Goal: Download file/media

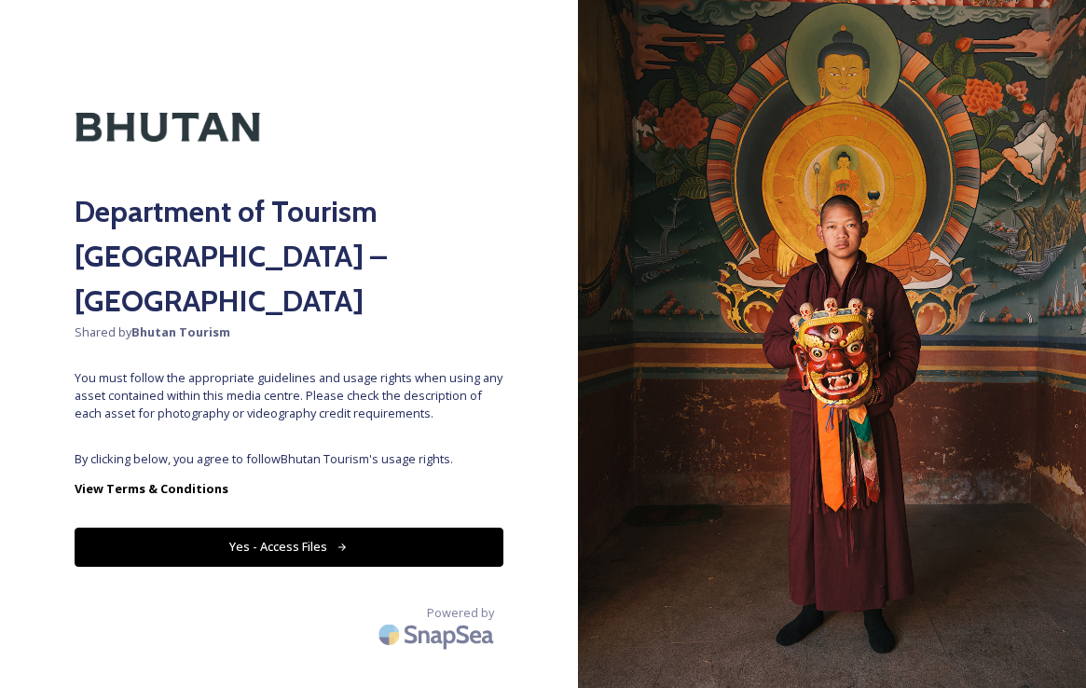
click at [298, 527] on button "Yes - Access Files" at bounding box center [289, 546] width 429 height 38
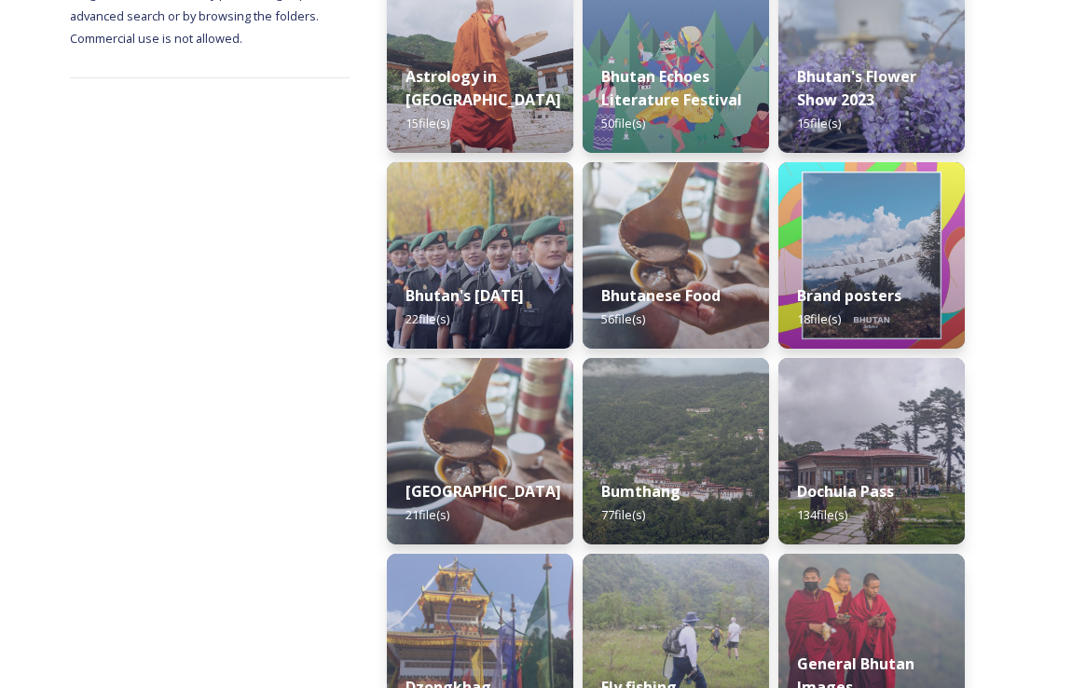
scroll to position [319, 0]
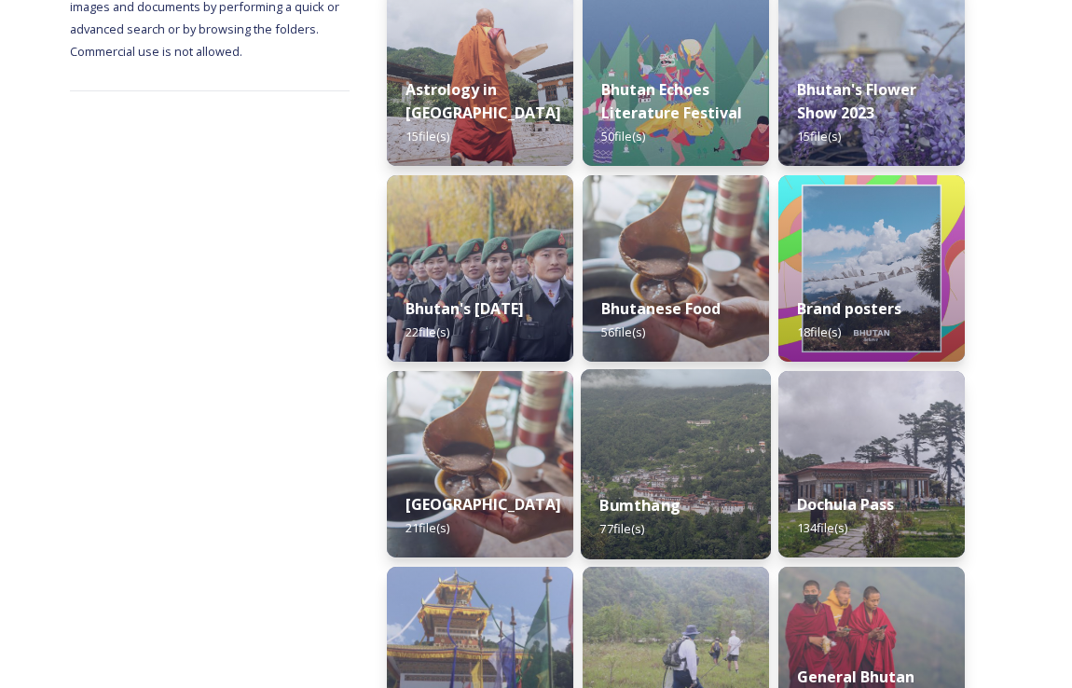
click at [651, 481] on div "Bumthang 77 file(s)" at bounding box center [676, 516] width 190 height 85
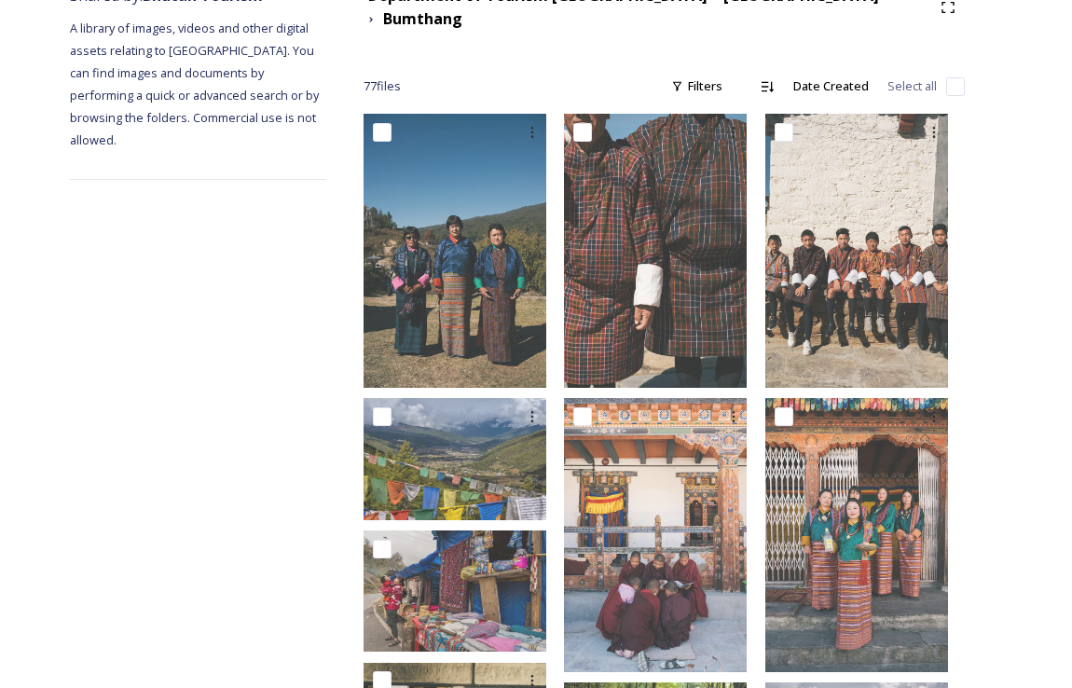
scroll to position [253, 0]
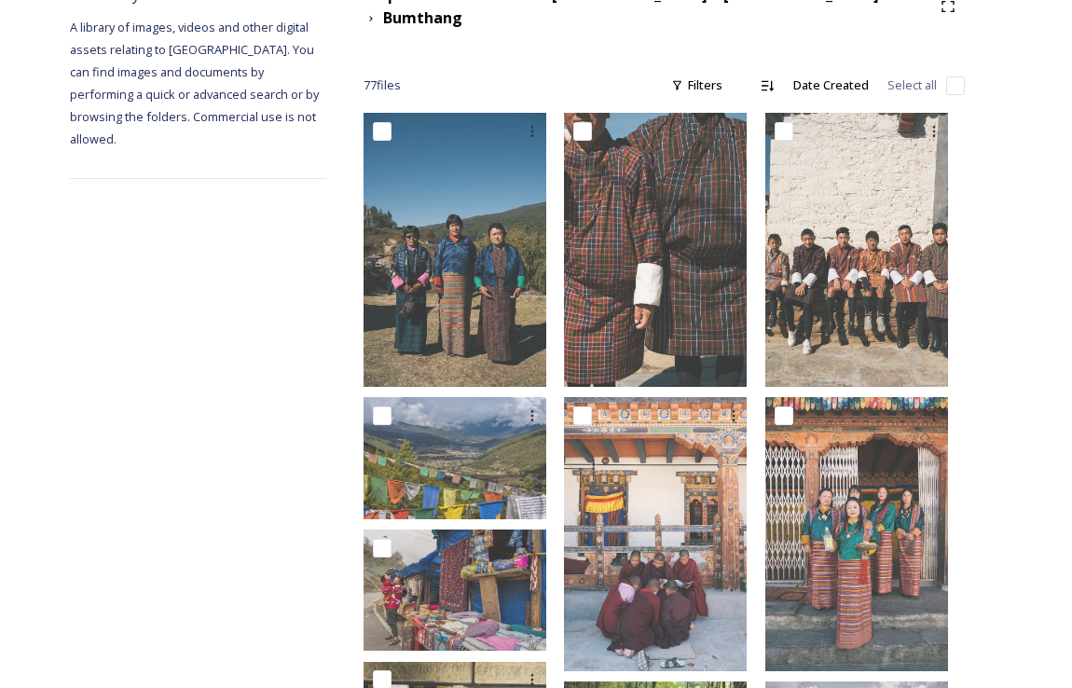
click at [958, 76] on input "checkbox" at bounding box center [955, 85] width 19 height 19
checkbox input "true"
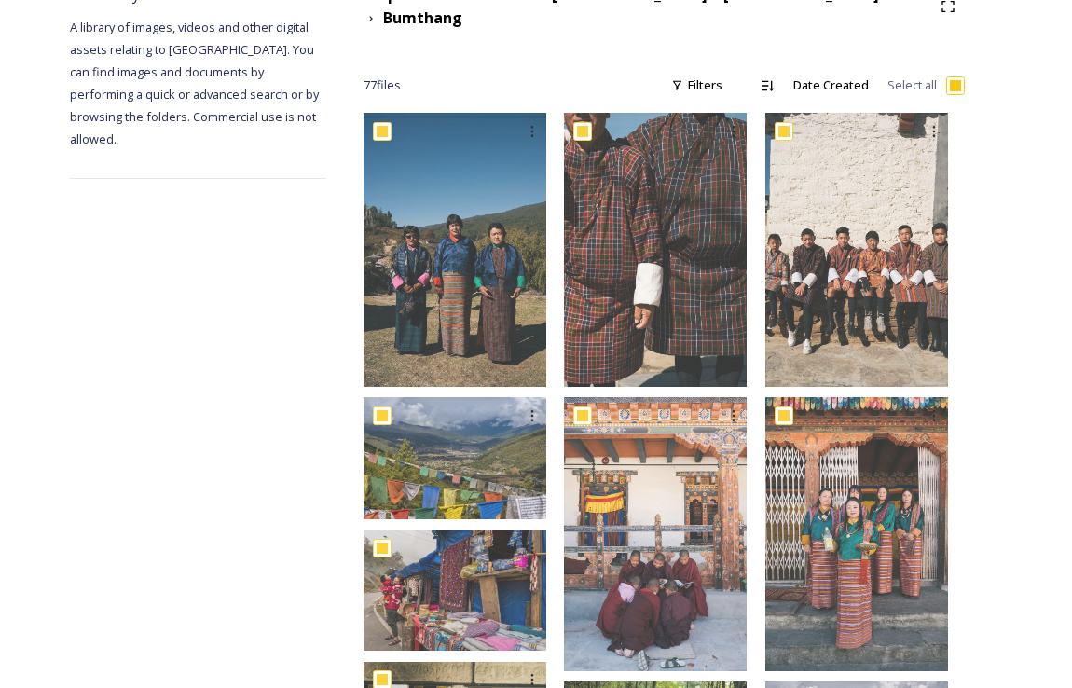
checkbox input "true"
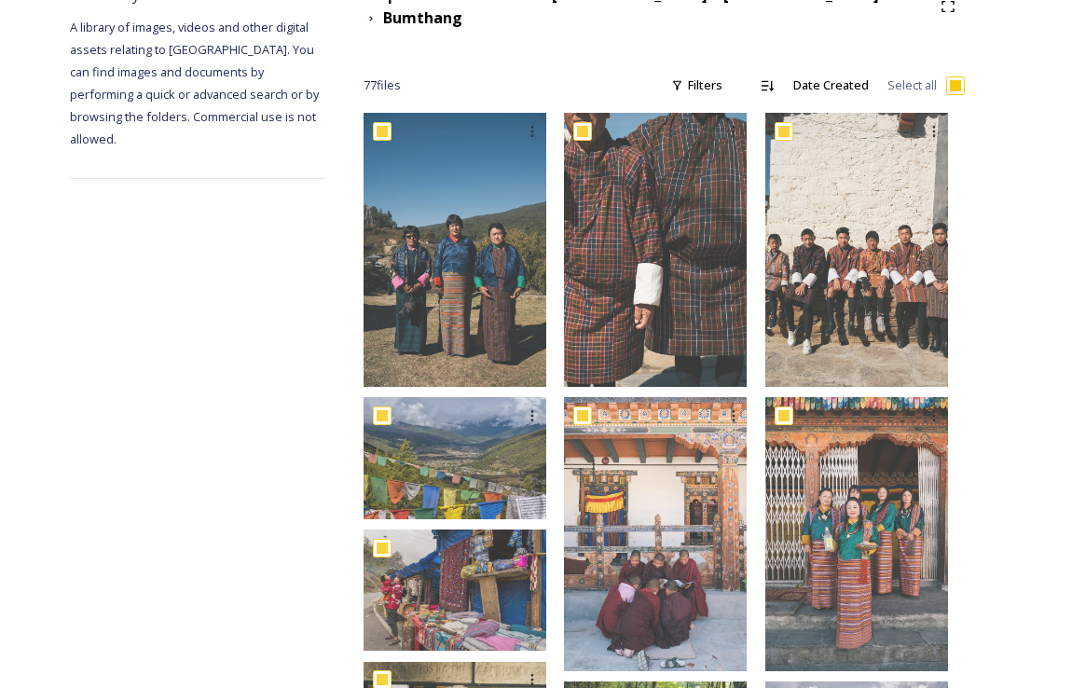
checkbox input "true"
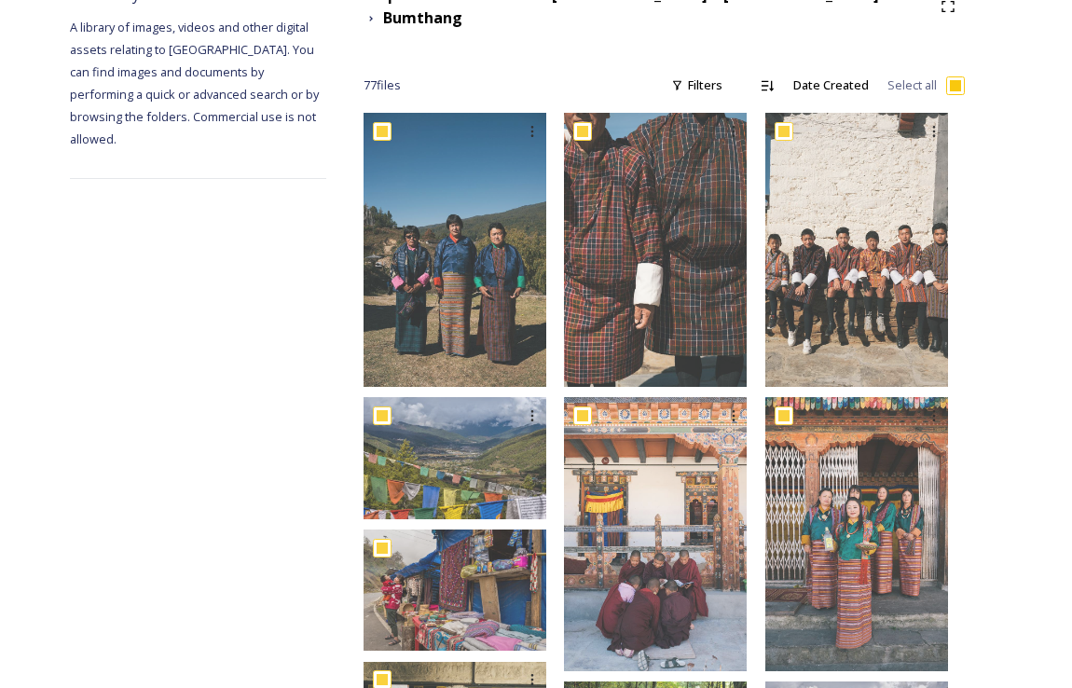
checkbox input "true"
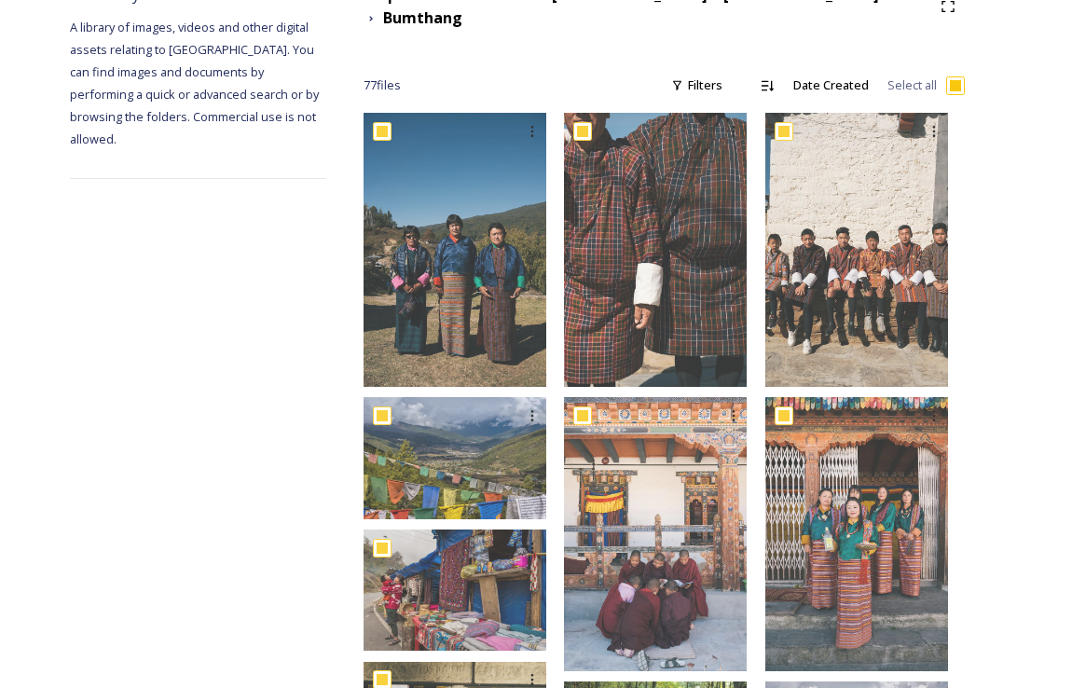
checkbox input "true"
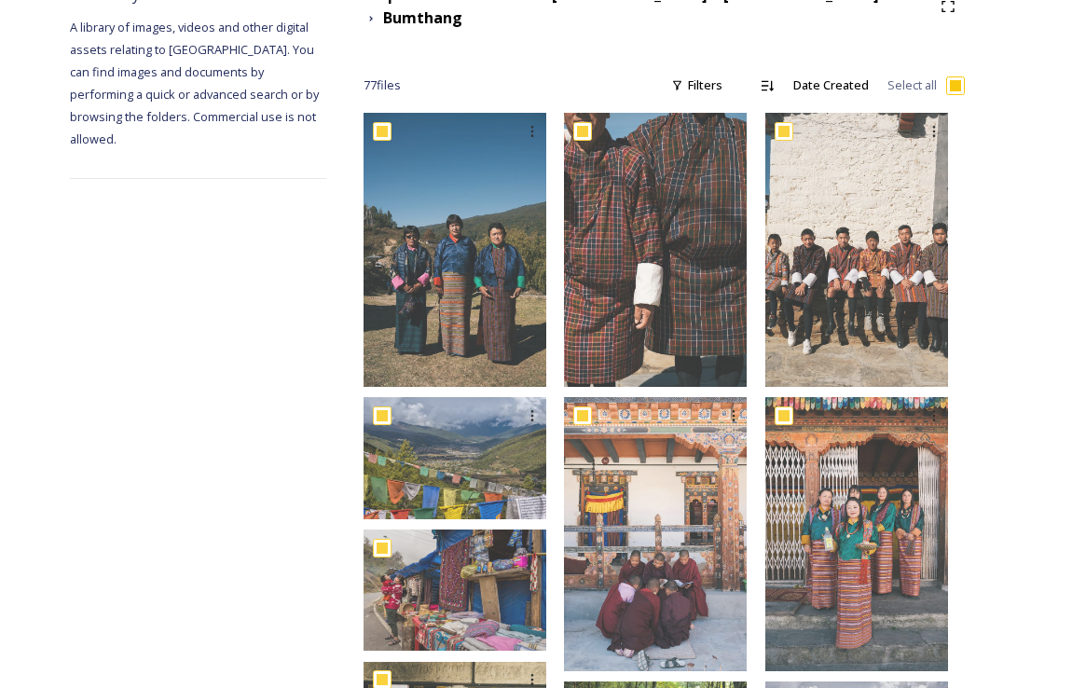
checkbox input "true"
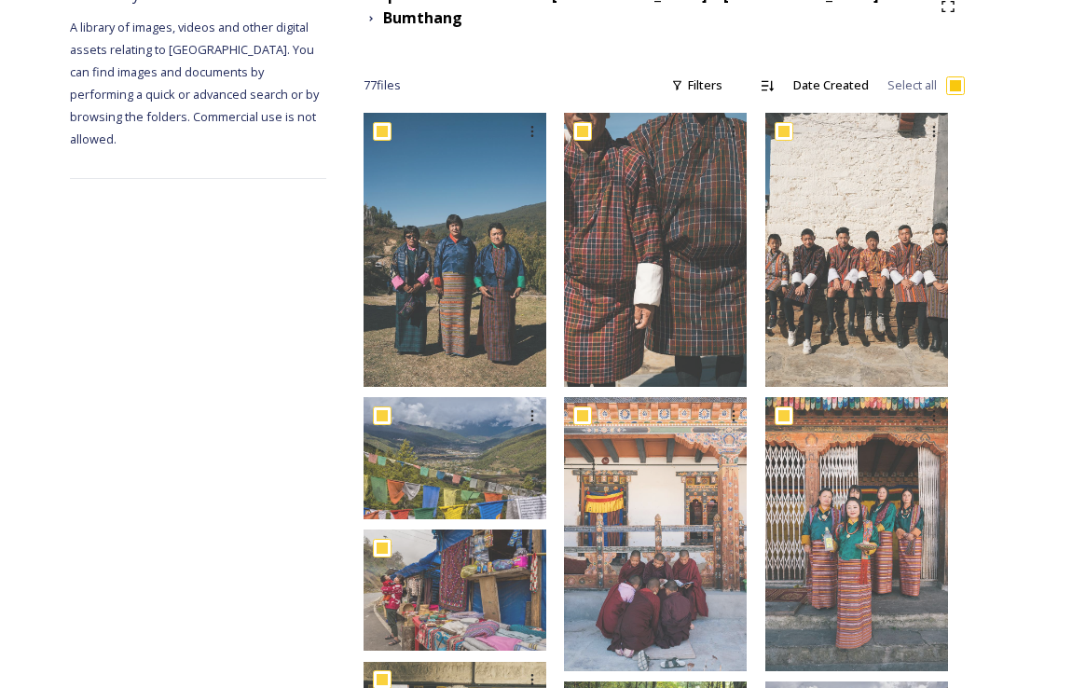
checkbox input "true"
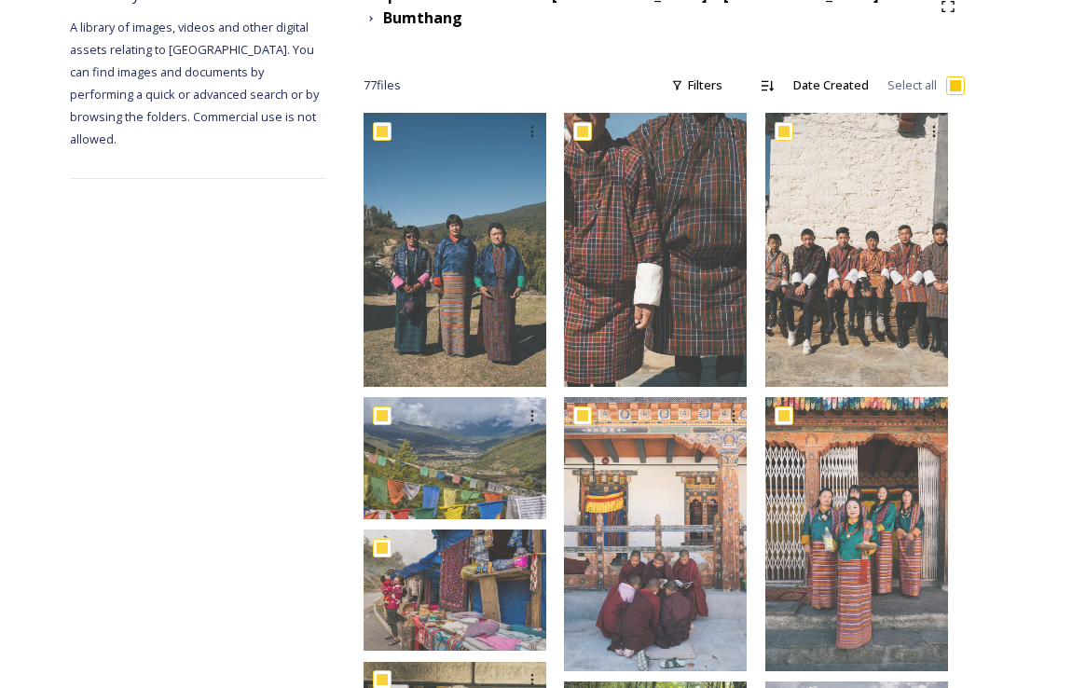
checkbox input "true"
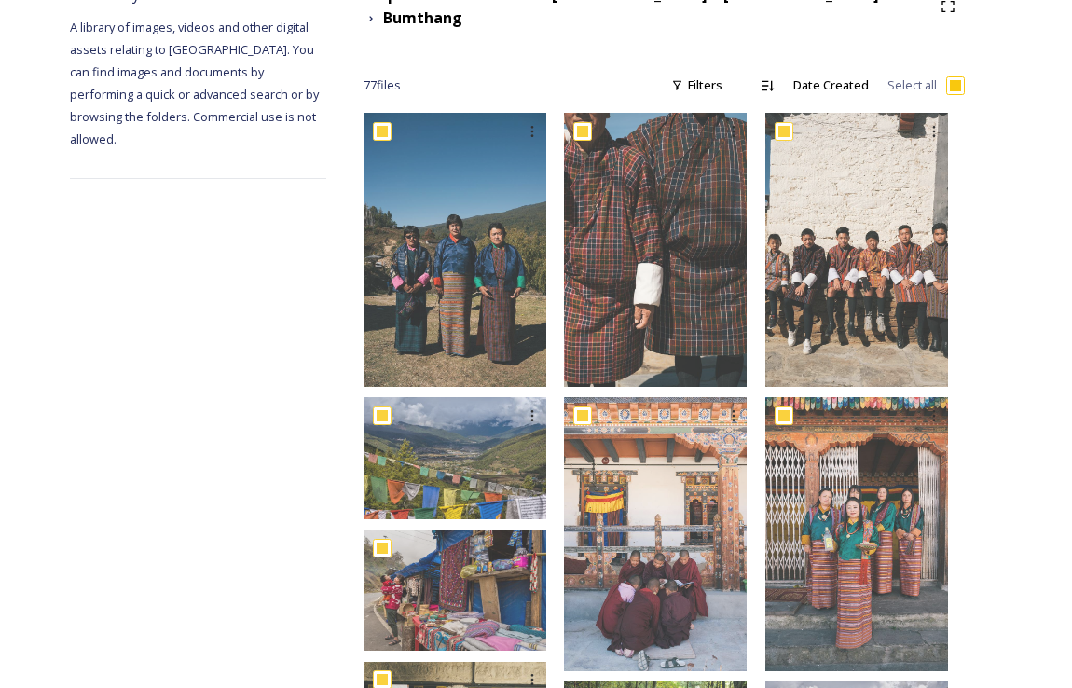
checkbox input "true"
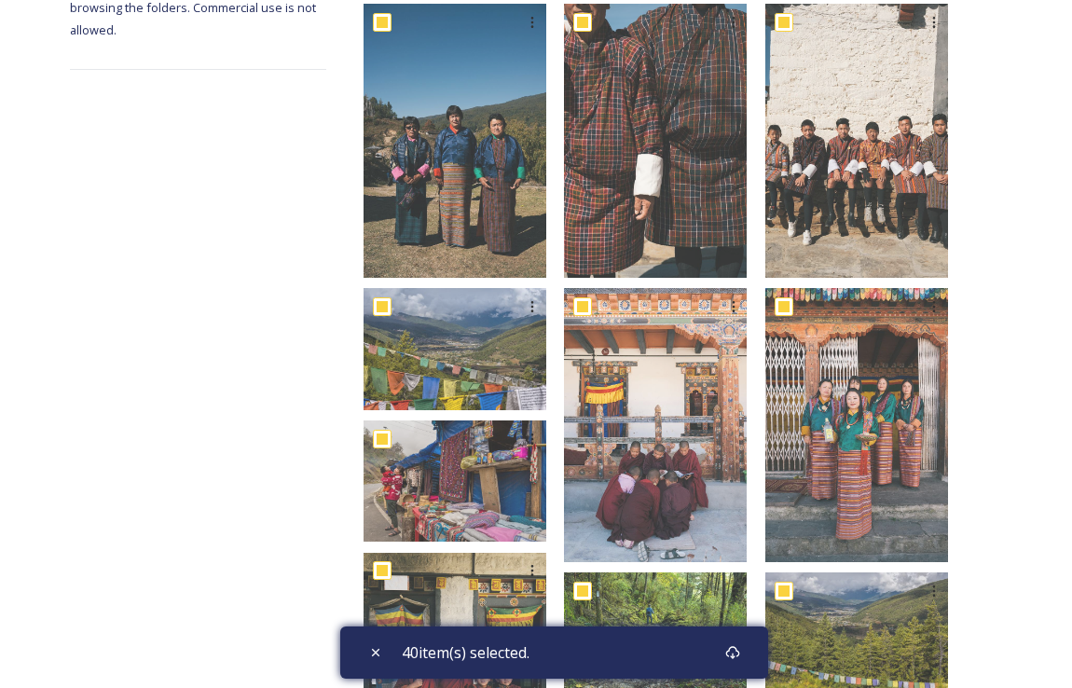
scroll to position [0, 0]
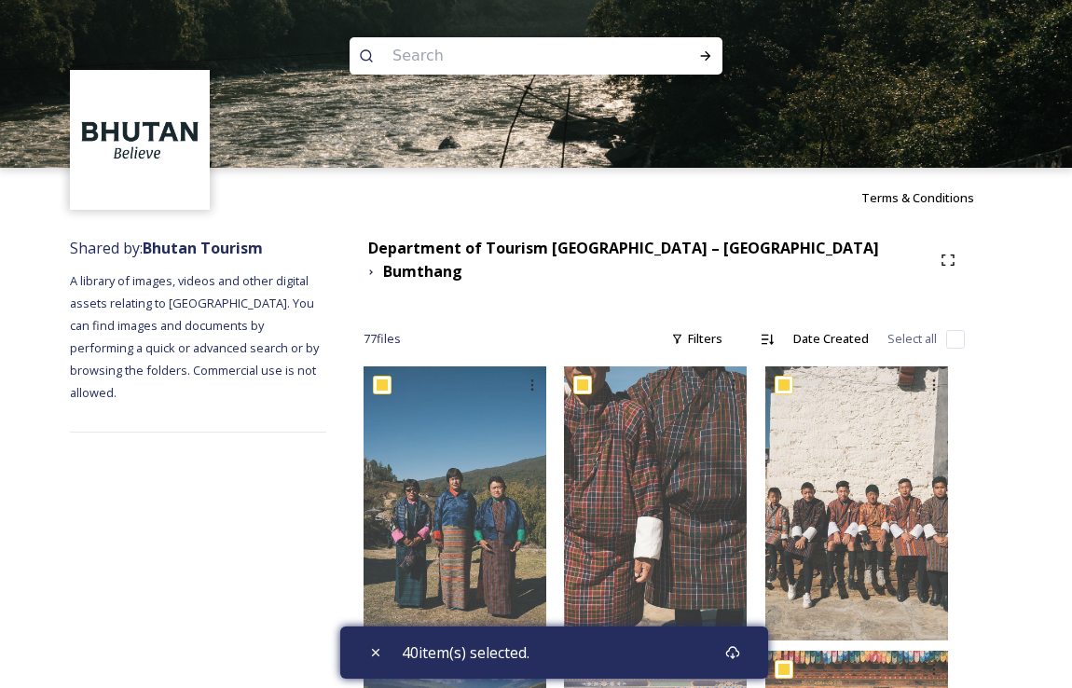
click at [953, 330] on input "checkbox" at bounding box center [955, 339] width 19 height 19
checkbox input "true"
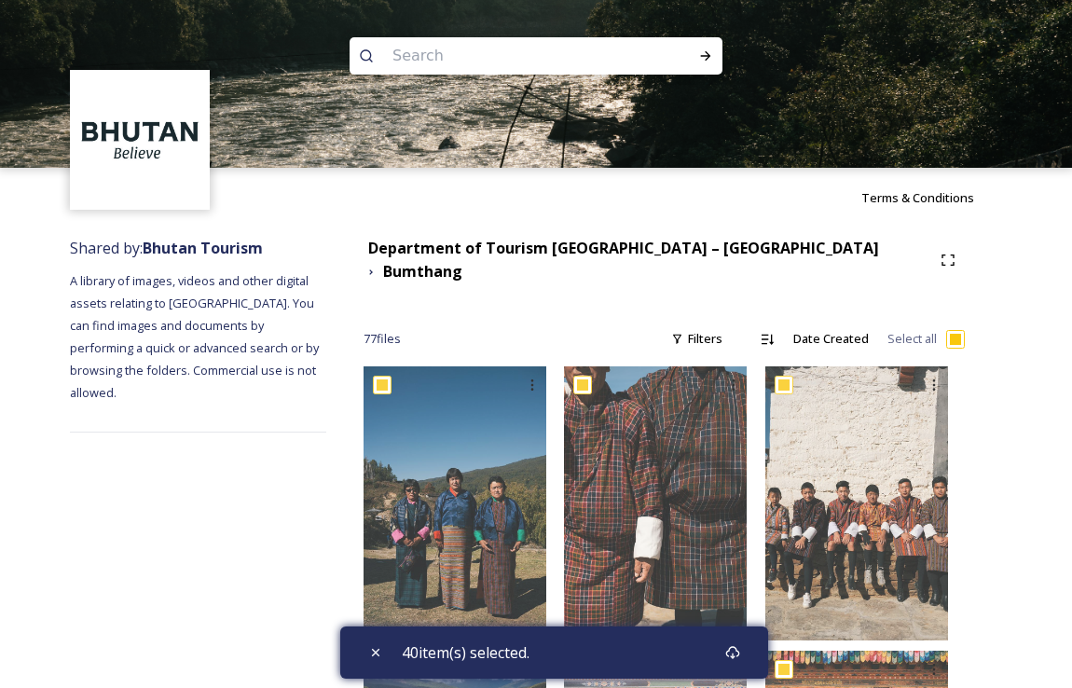
checkbox input "true"
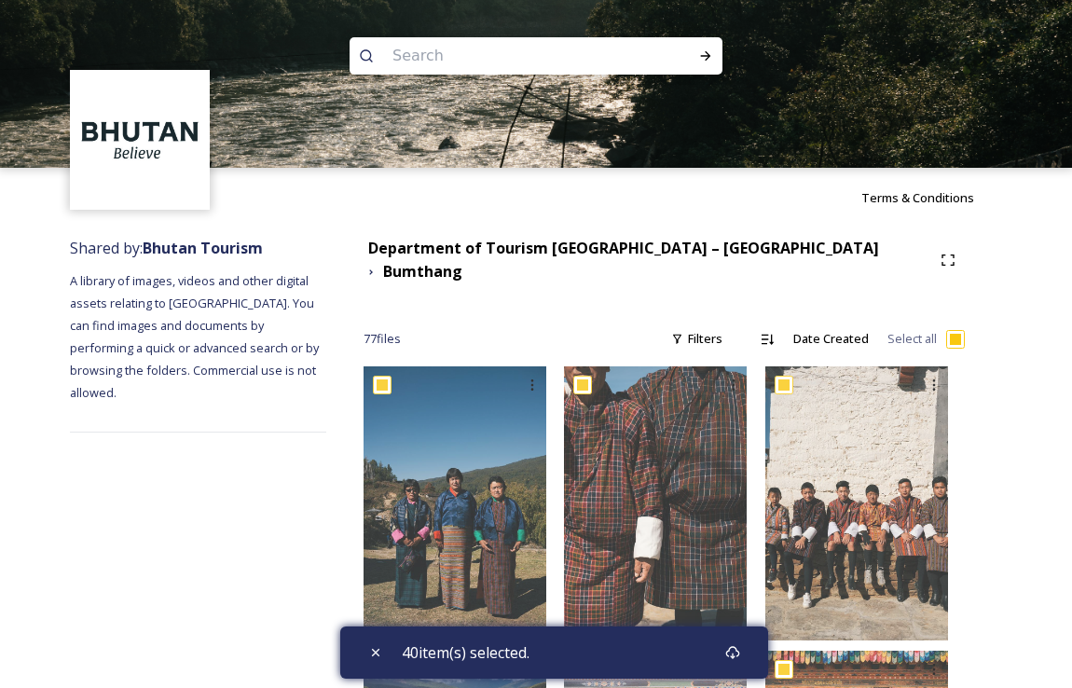
checkbox input "true"
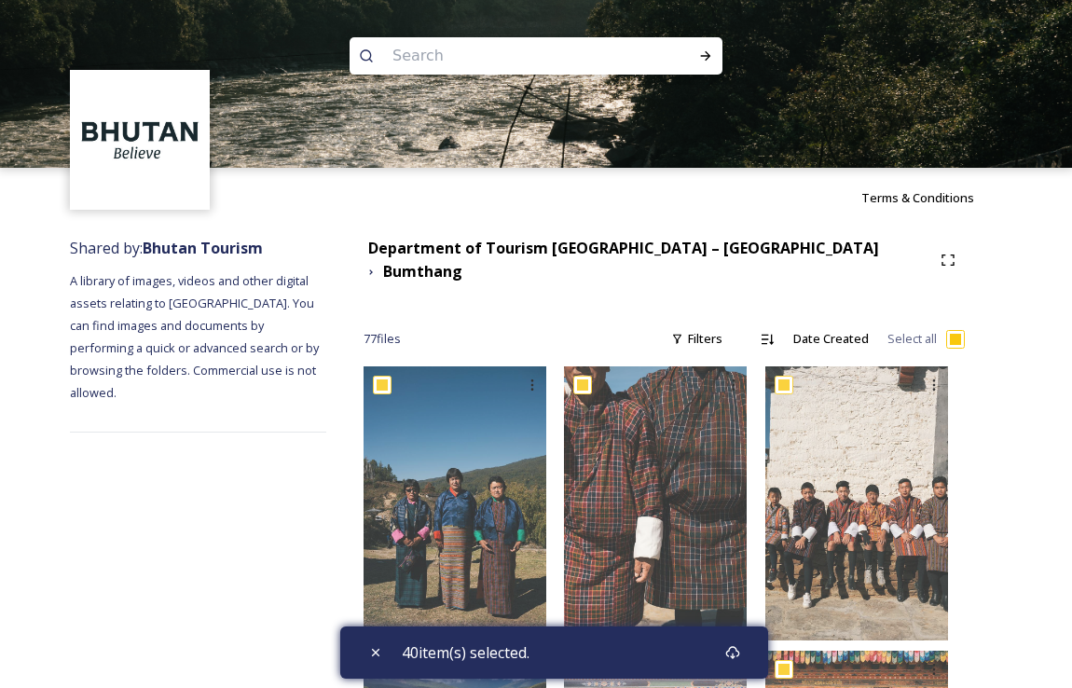
checkbox input "true"
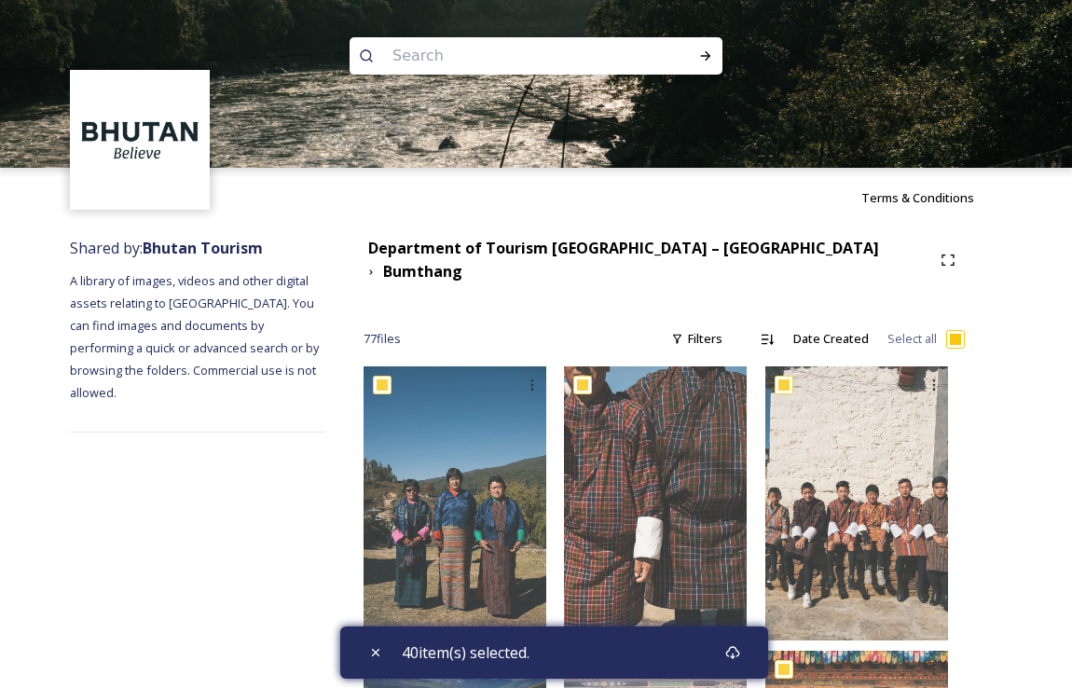
checkbox input "true"
click at [954, 330] on input "checkbox" at bounding box center [955, 339] width 19 height 19
checkbox input "false"
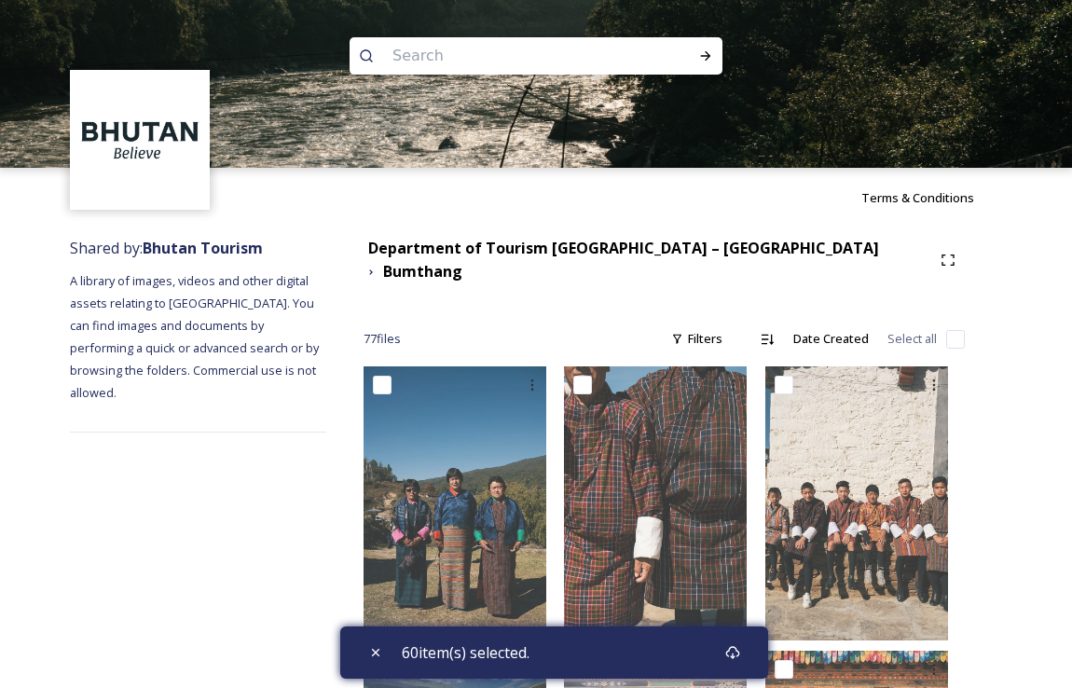
checkbox input "false"
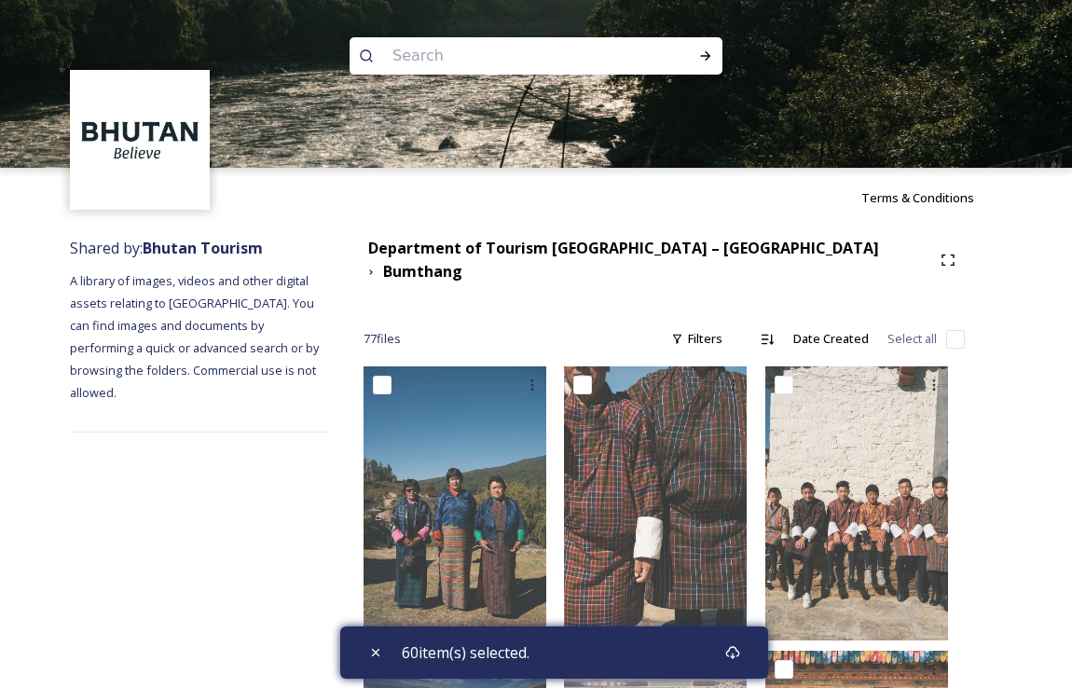
checkbox input "false"
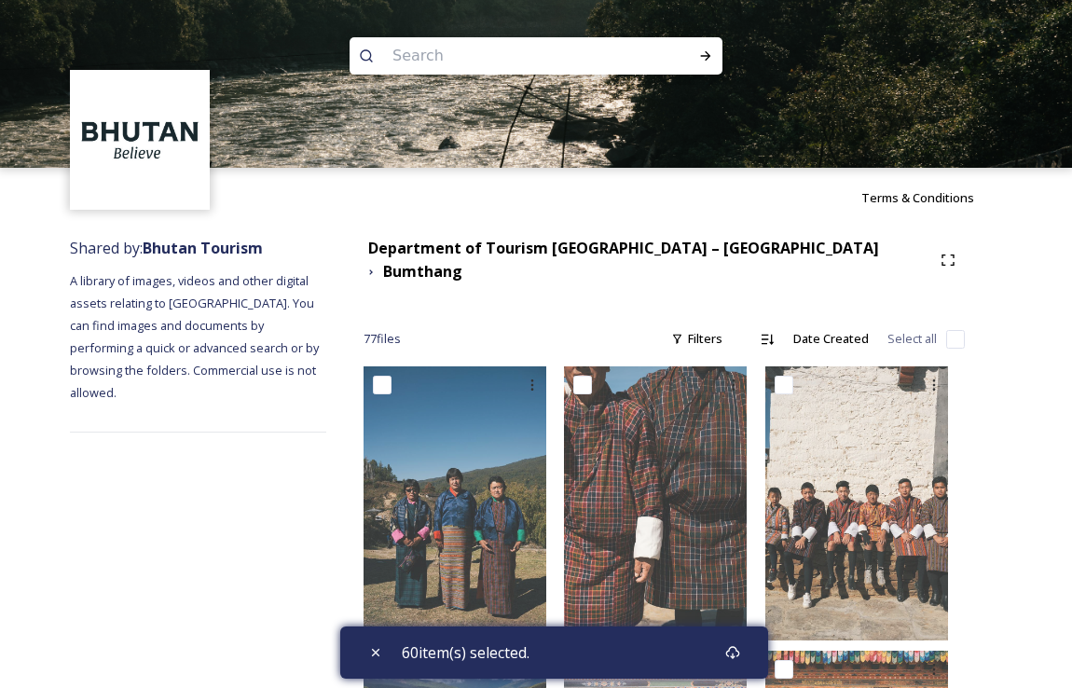
checkbox input "false"
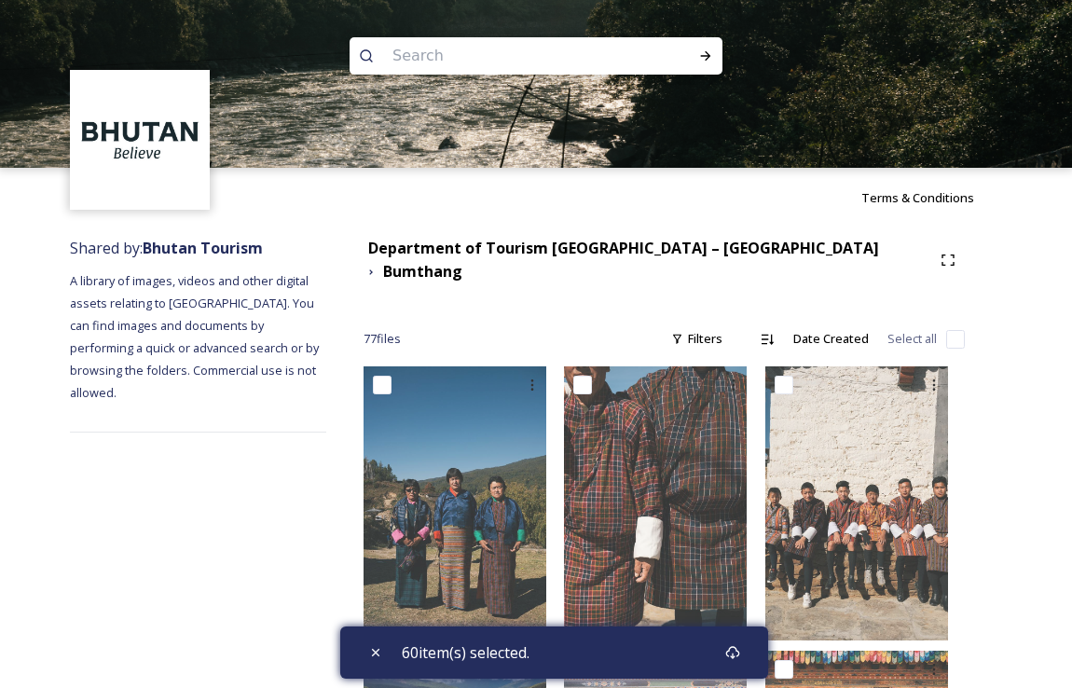
checkbox input "false"
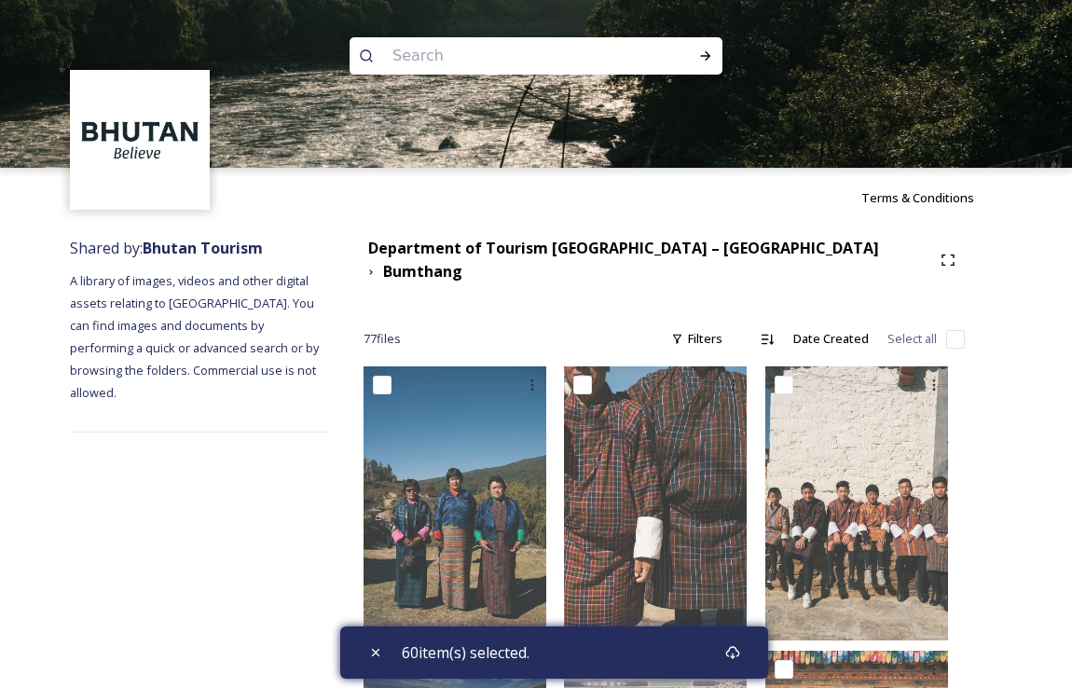
checkbox input "false"
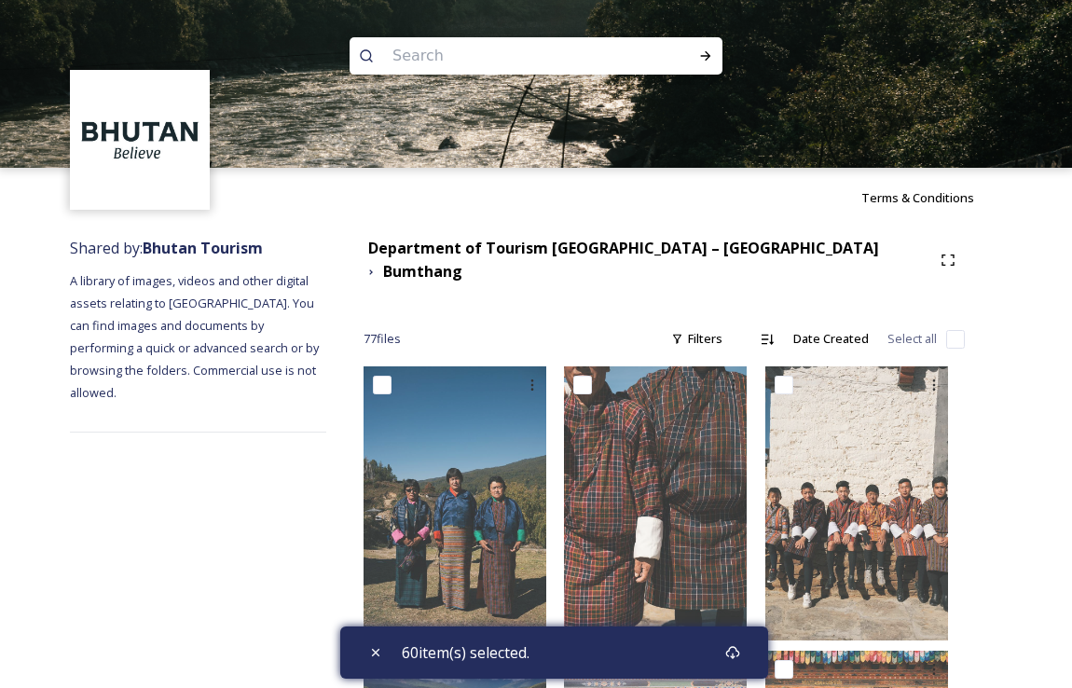
checkbox input "false"
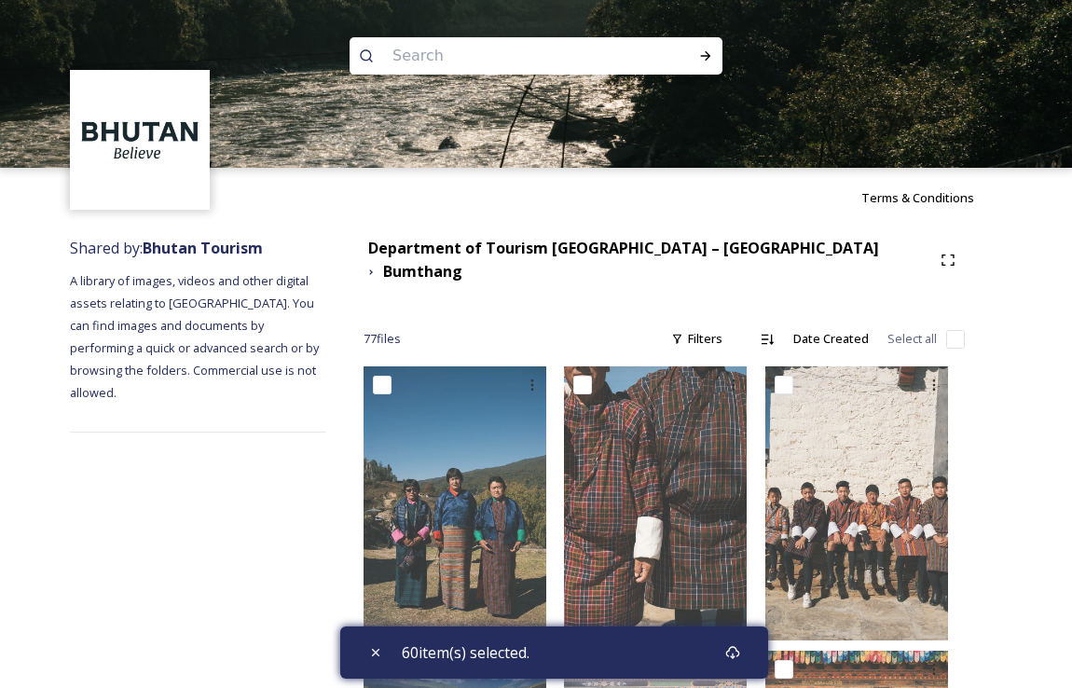
checkbox input "false"
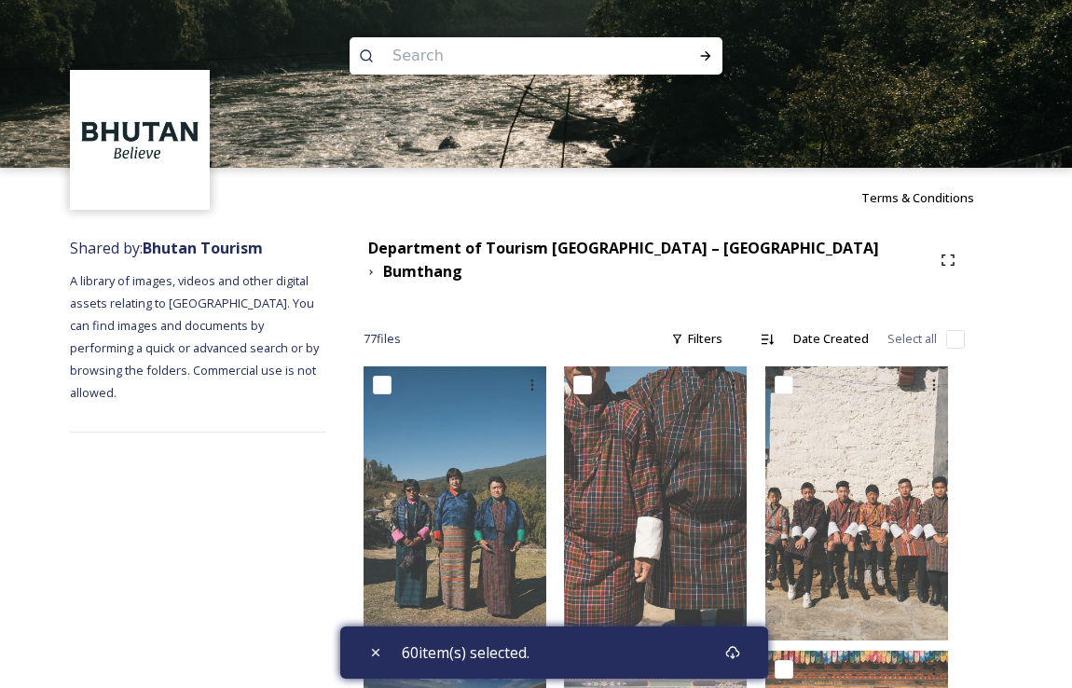
checkbox input "false"
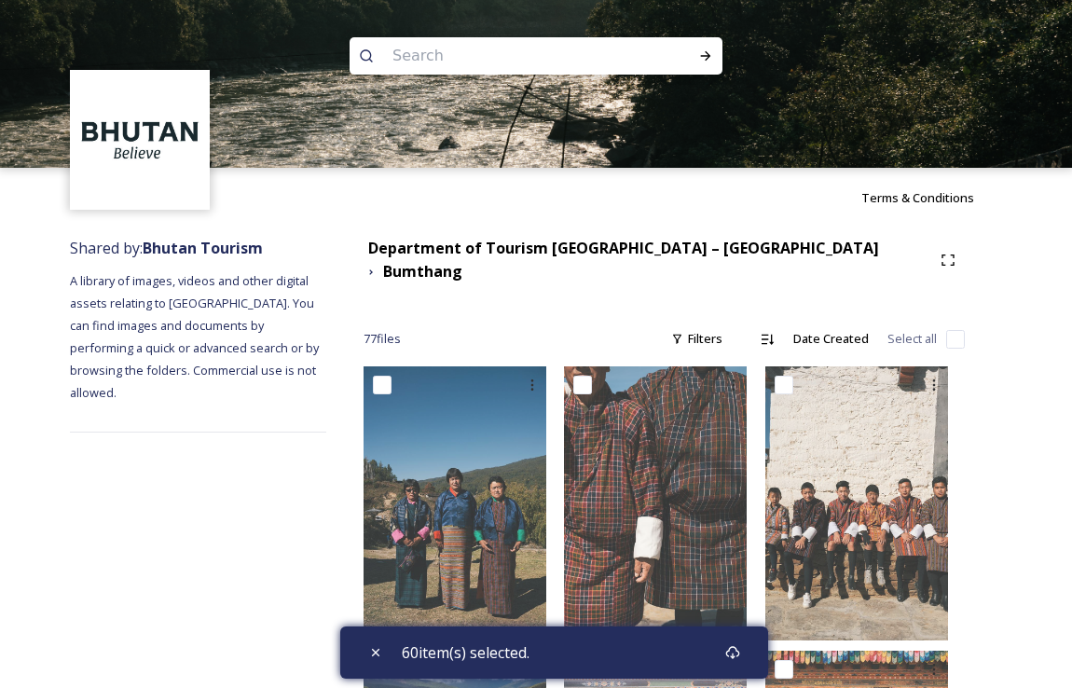
checkbox input "false"
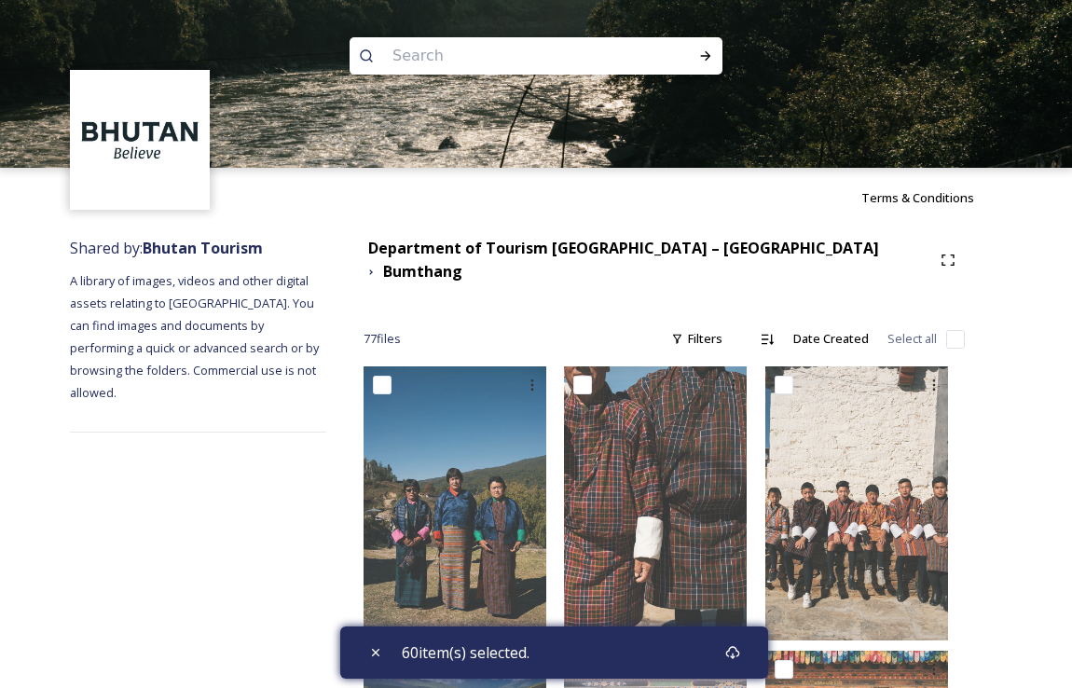
checkbox input "false"
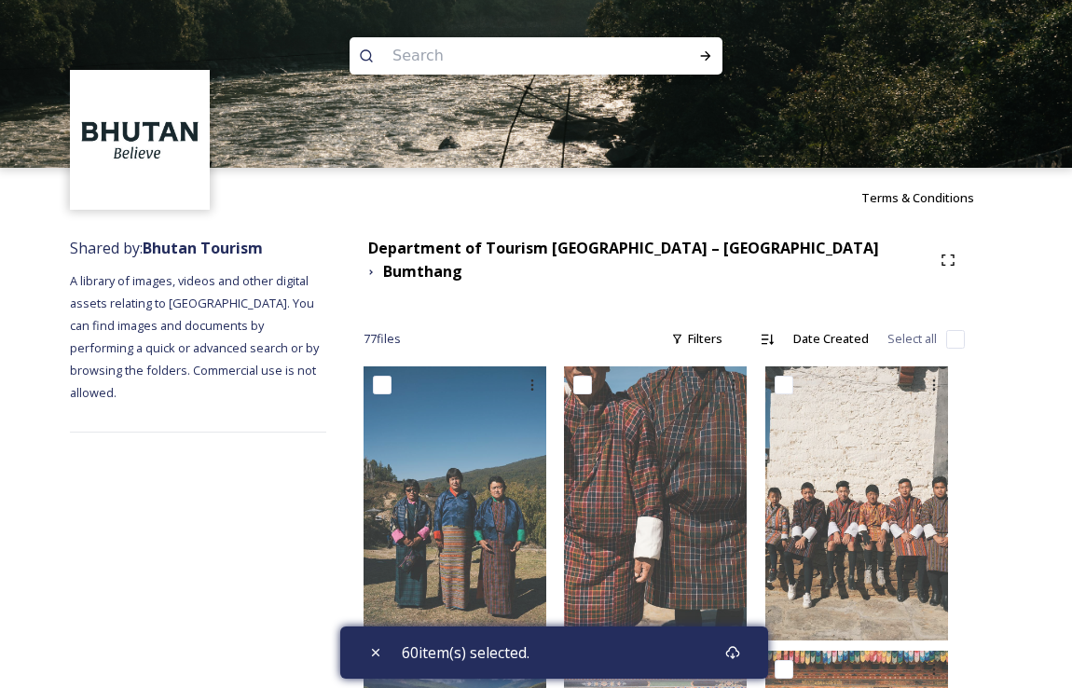
checkbox input "false"
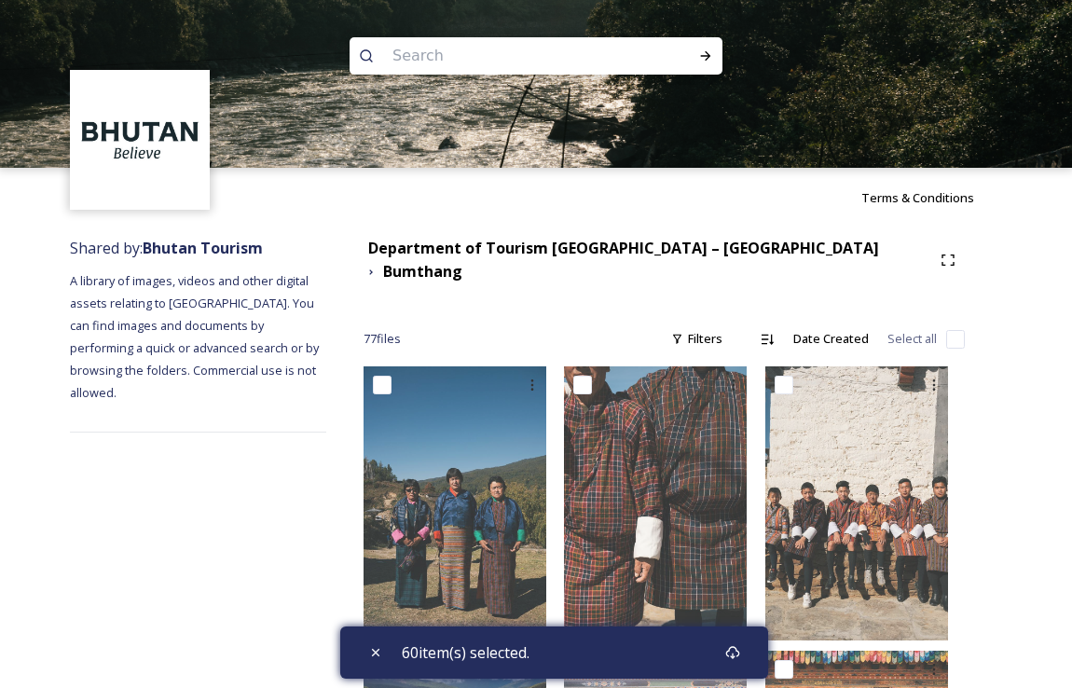
checkbox input "false"
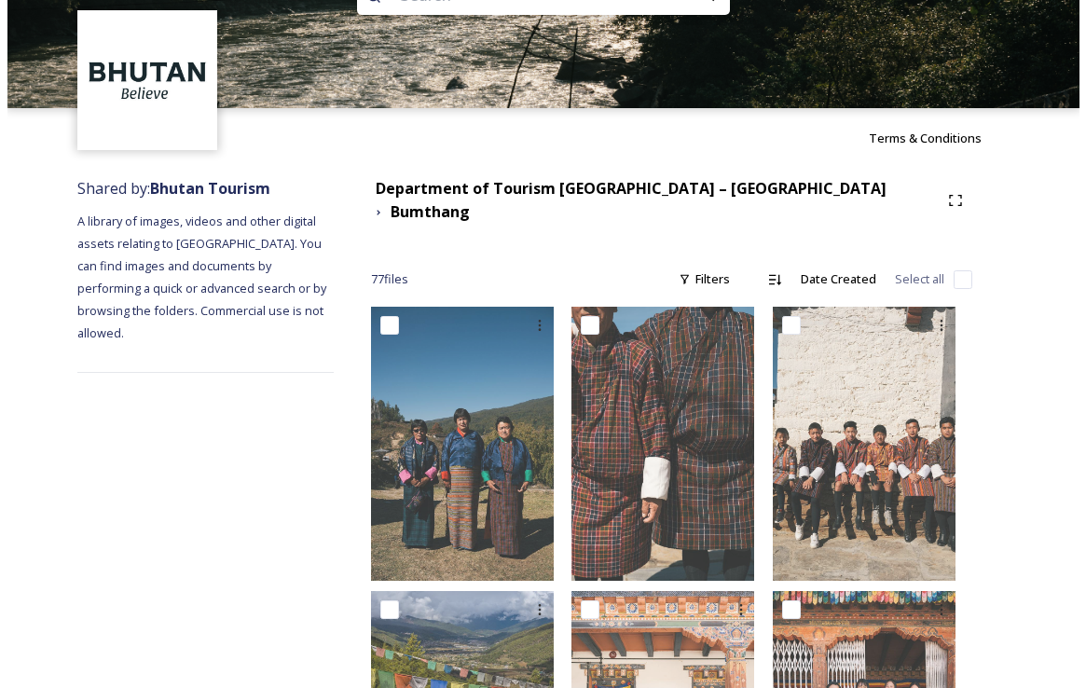
scroll to position [56, 0]
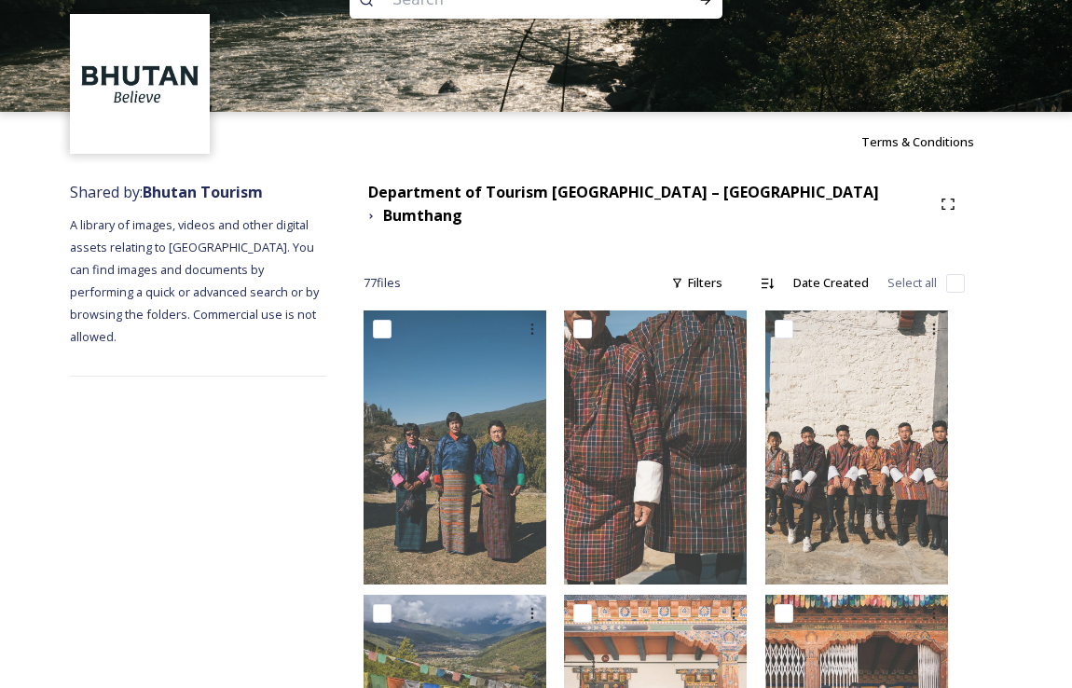
click at [952, 274] on input "checkbox" at bounding box center [955, 283] width 19 height 19
checkbox input "true"
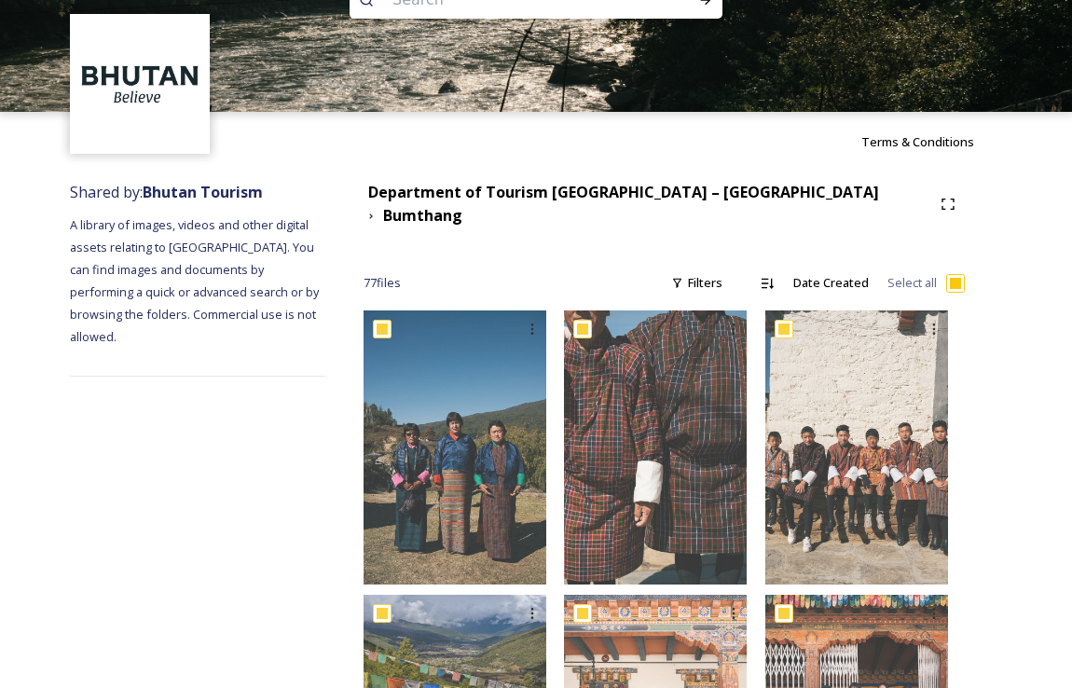
checkbox input "true"
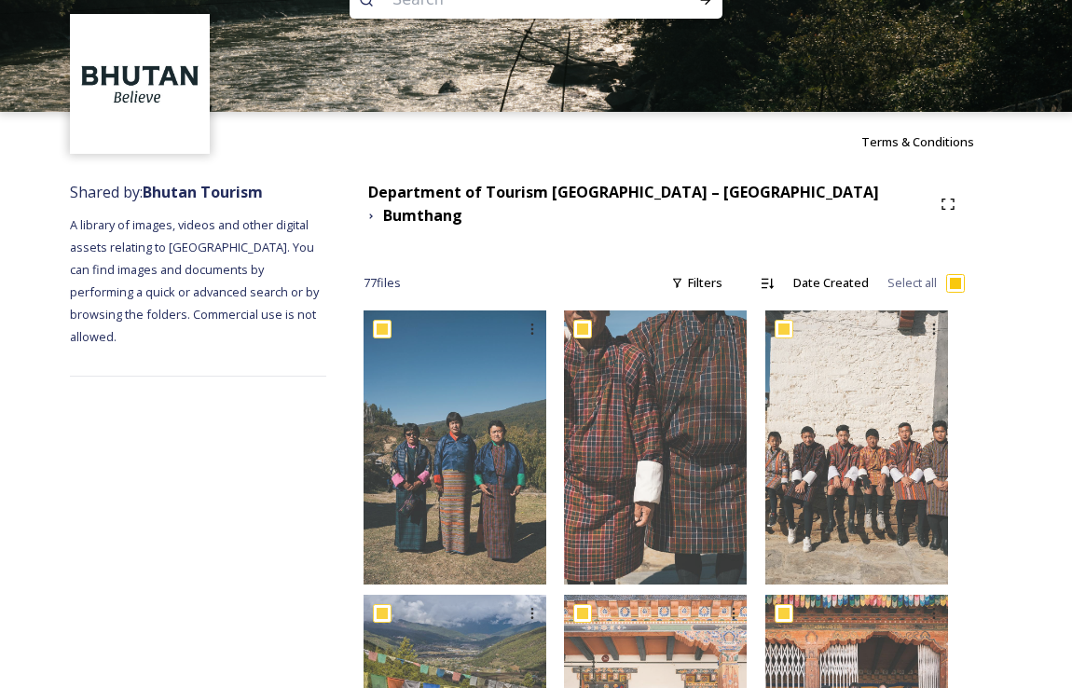
checkbox input "true"
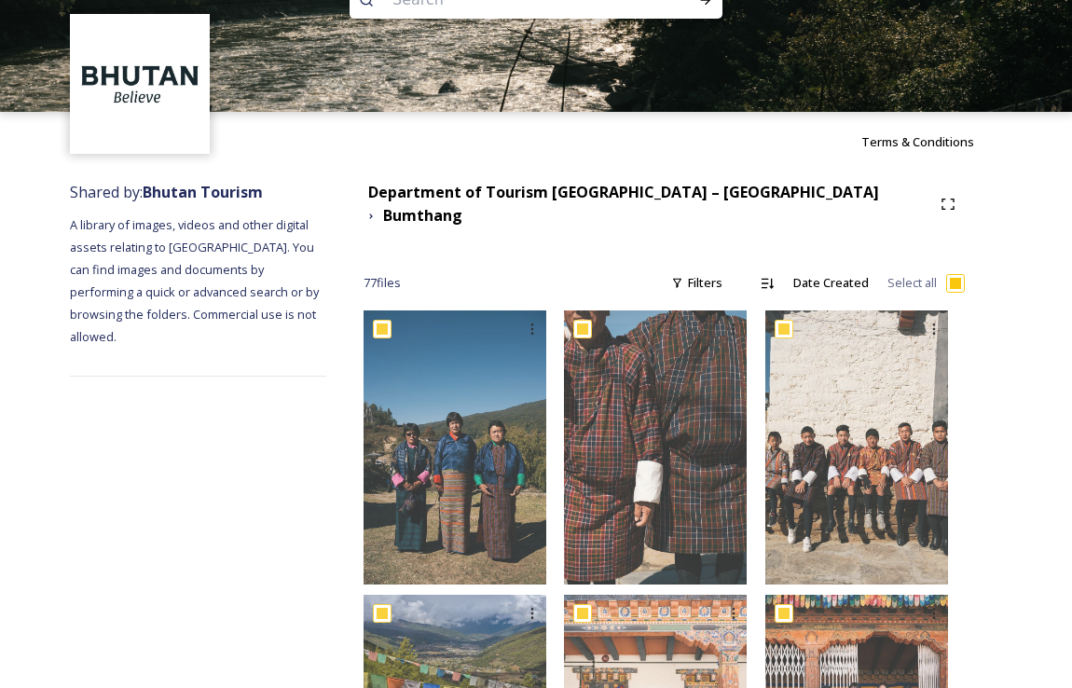
checkbox input "true"
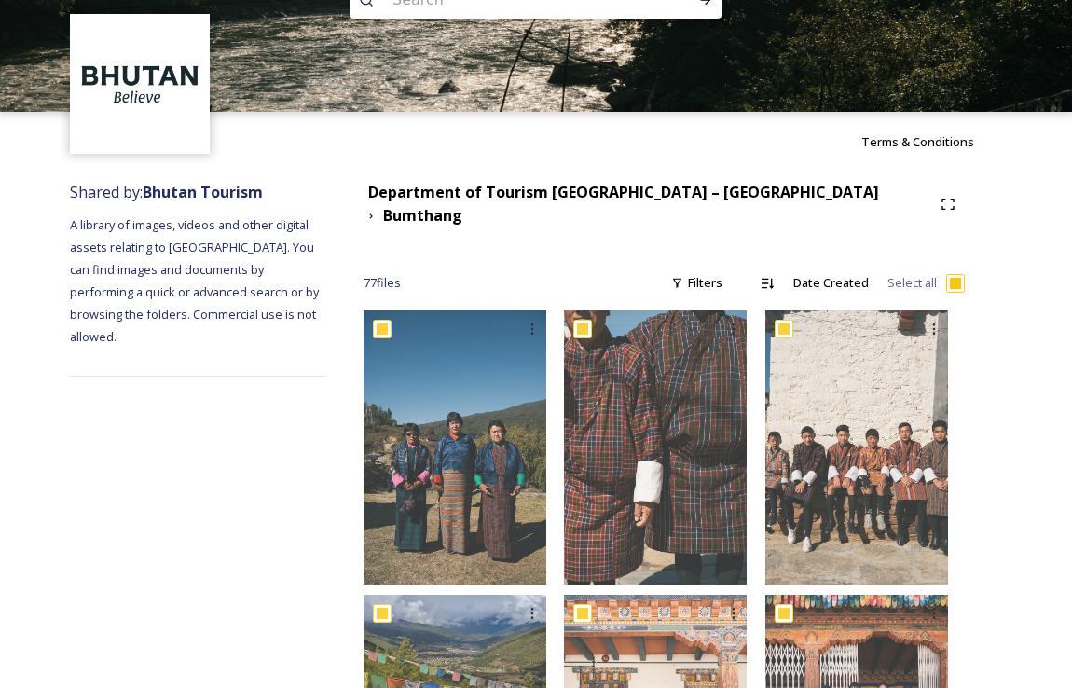
checkbox input "true"
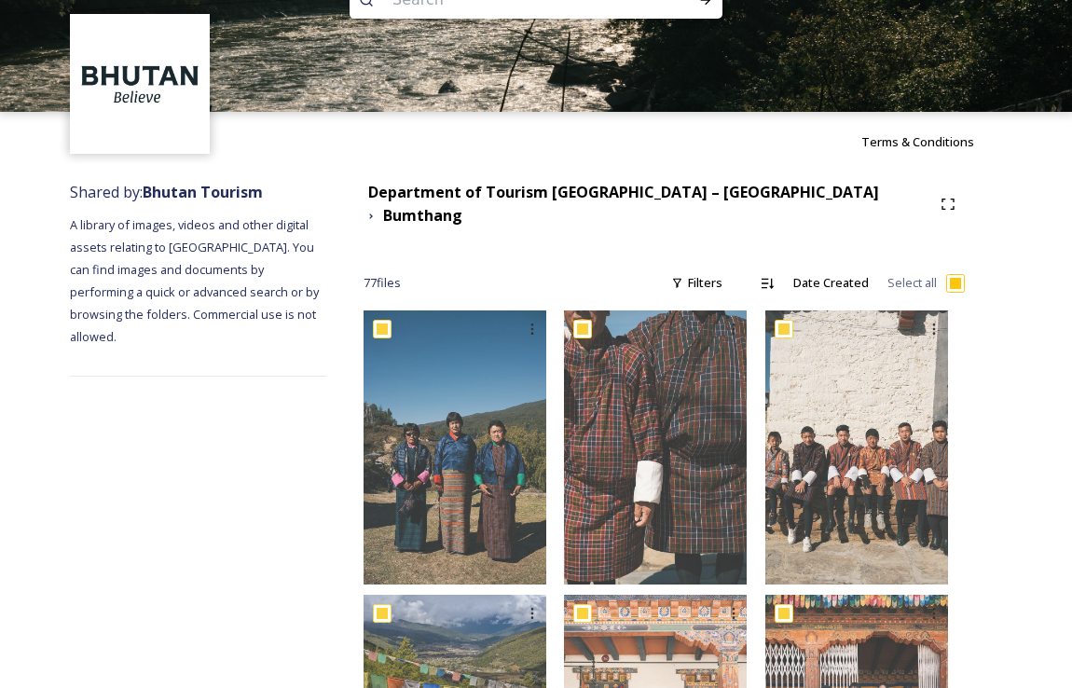
checkbox input "true"
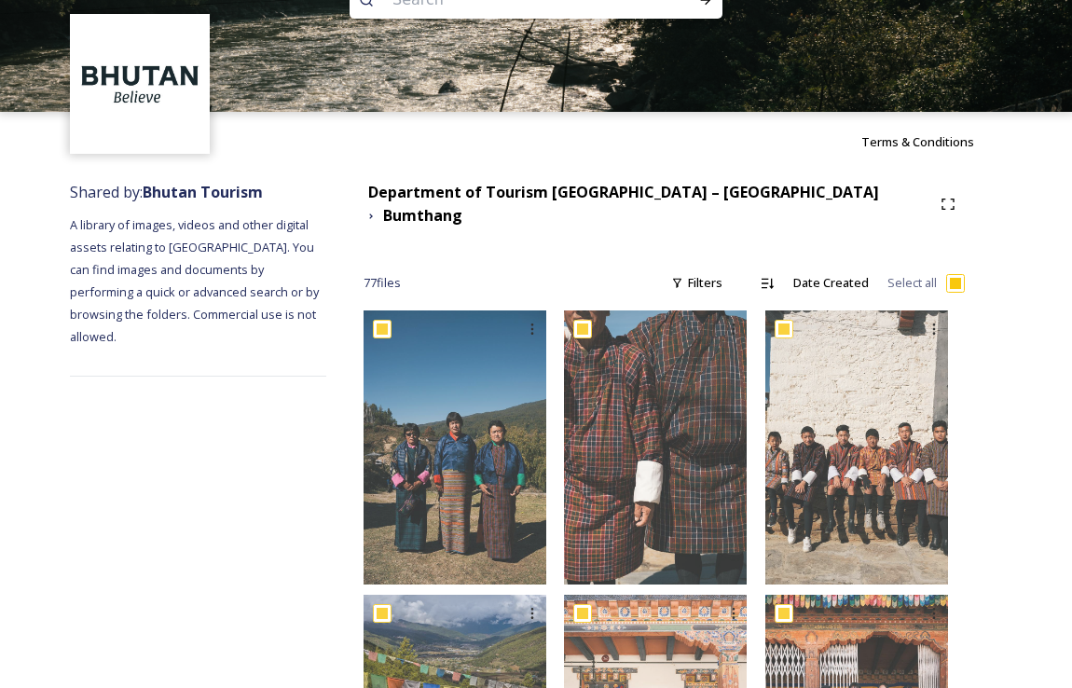
checkbox input "true"
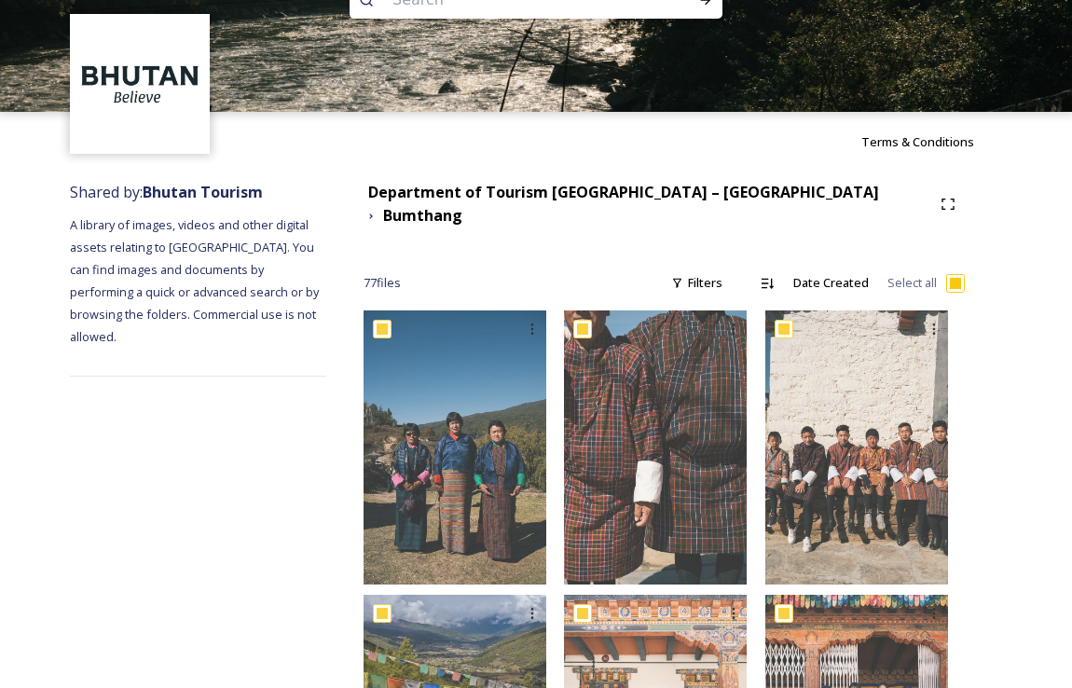
checkbox input "true"
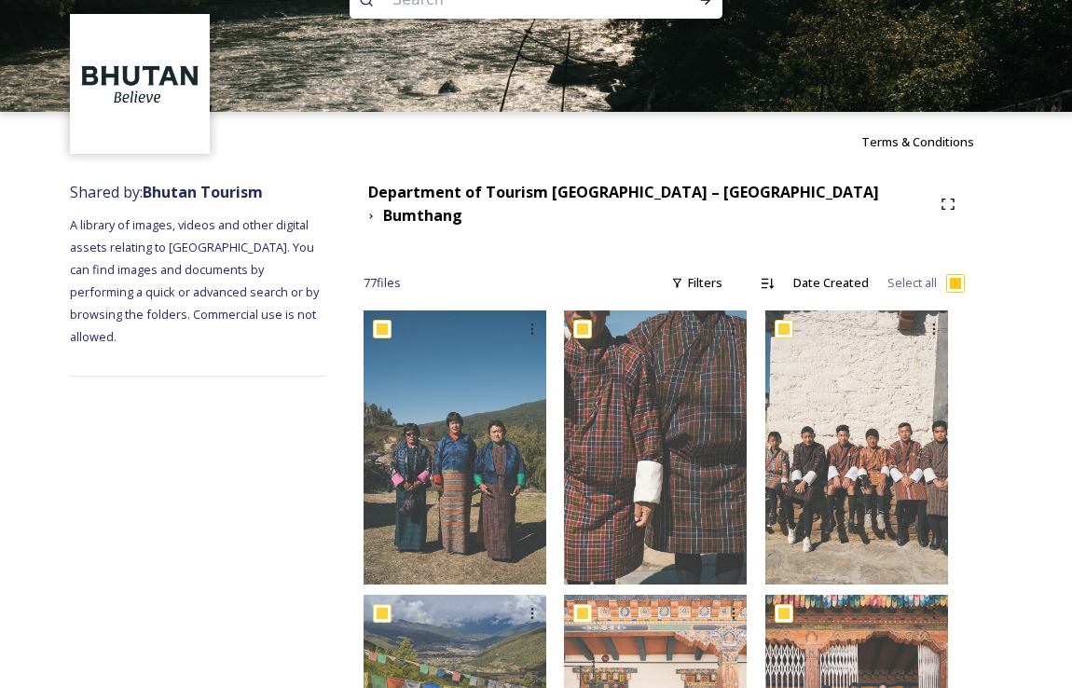
checkbox input "true"
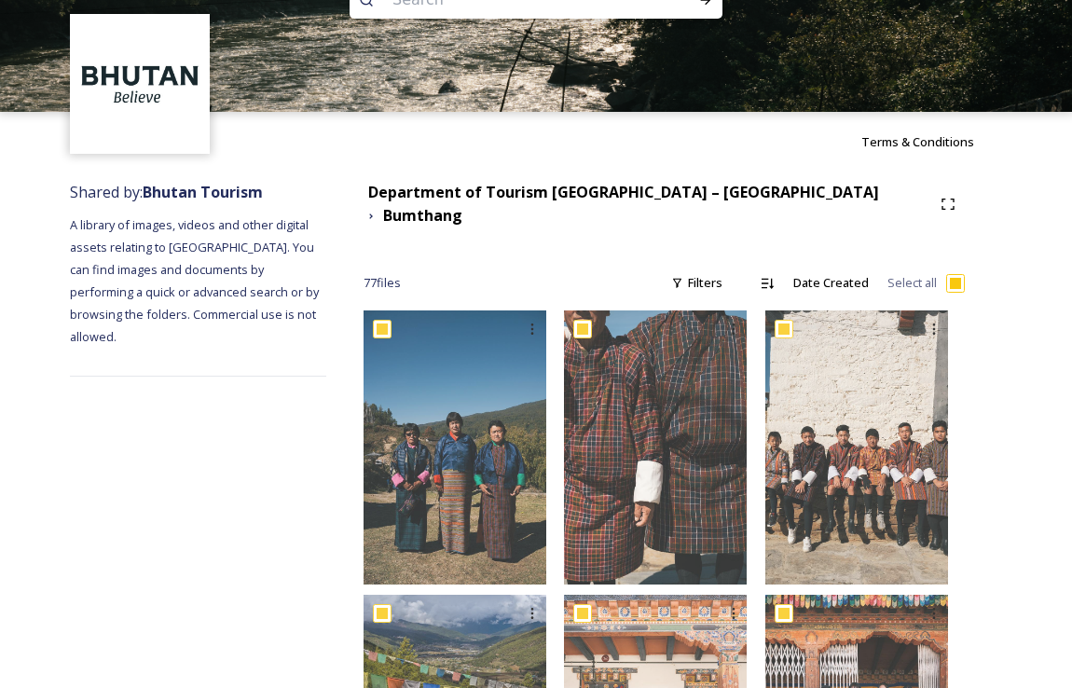
checkbox input "true"
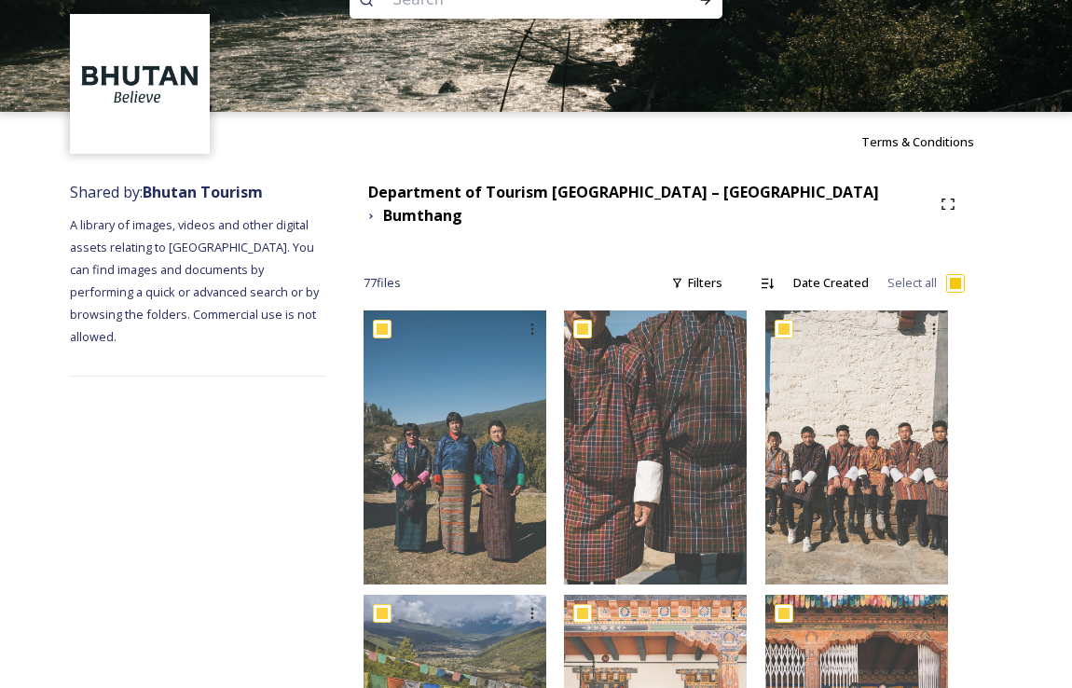
checkbox input "true"
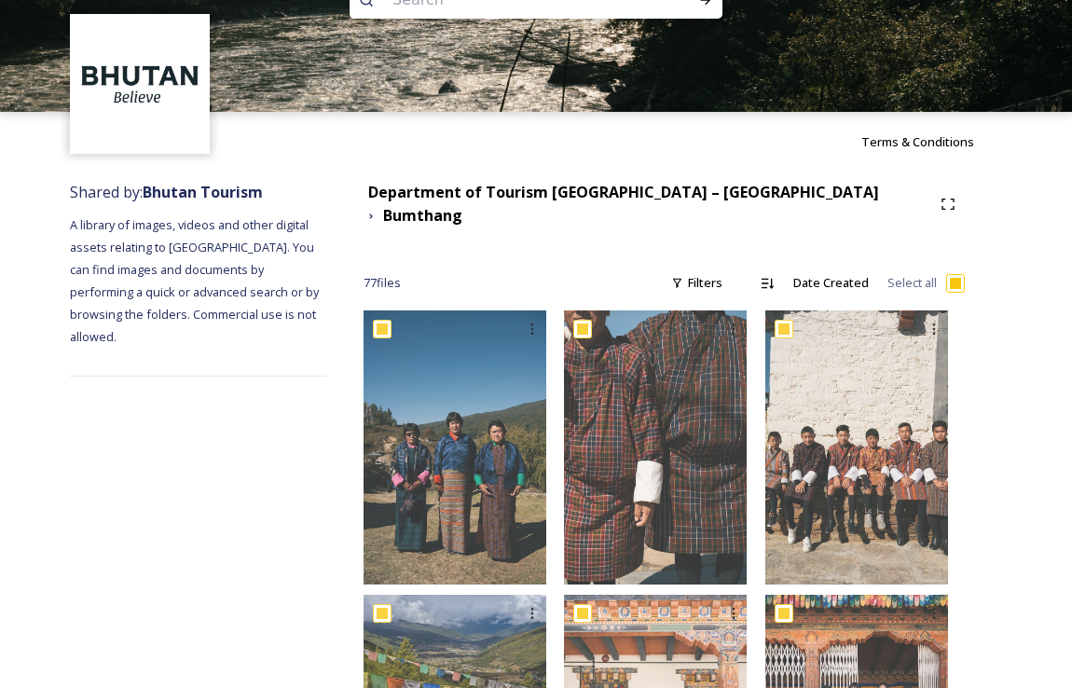
checkbox input "true"
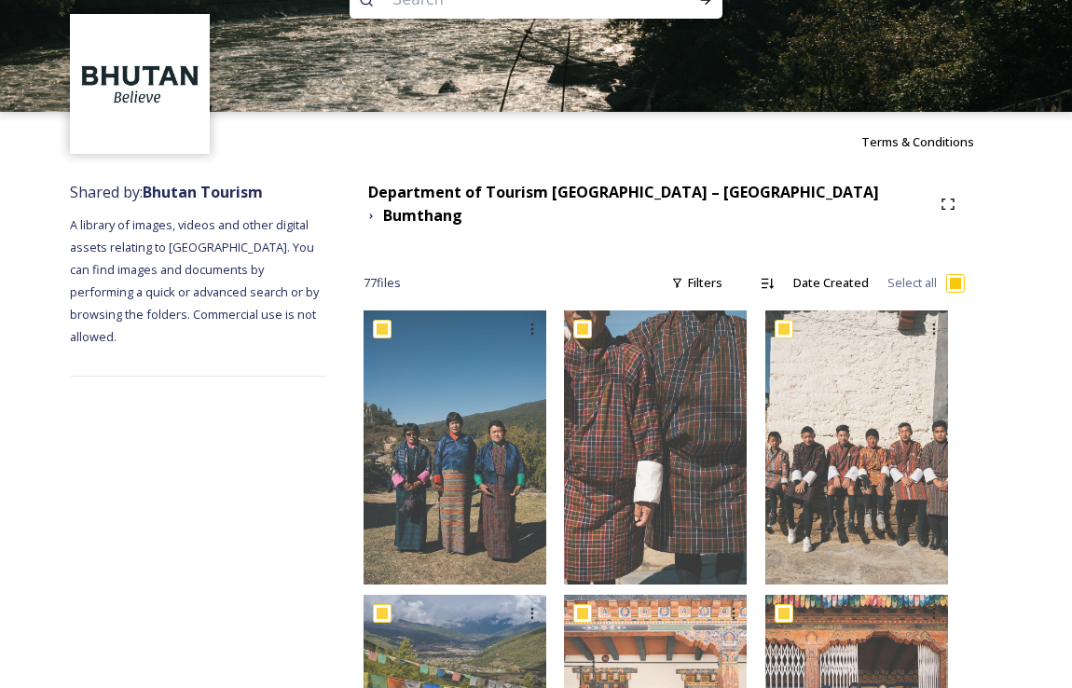
checkbox input "true"
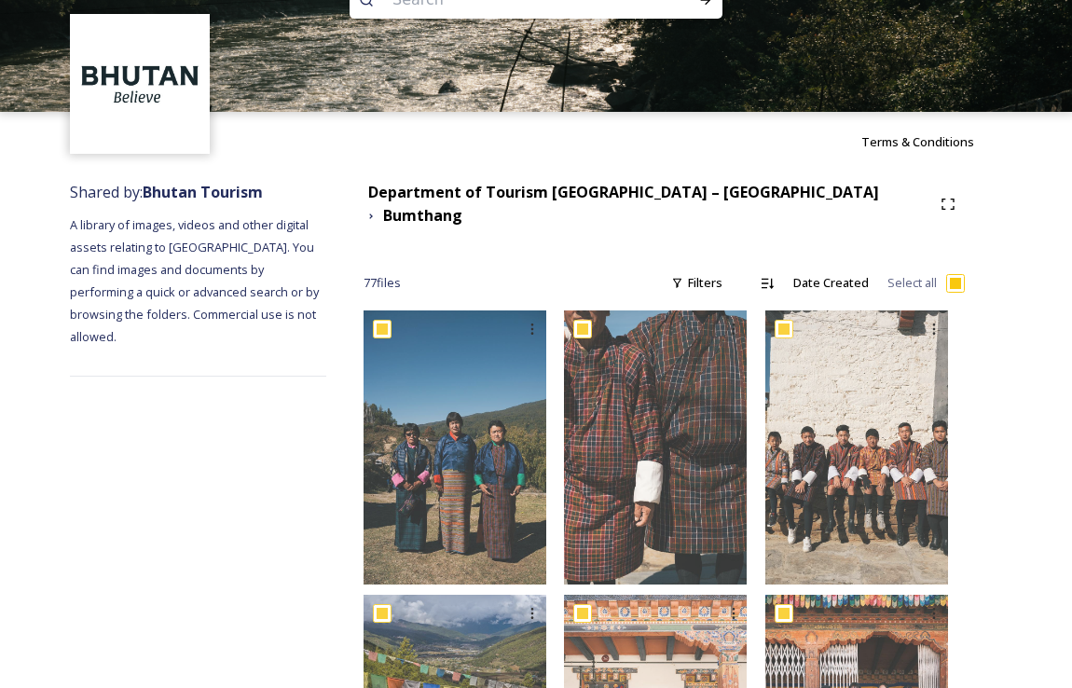
checkbox input "true"
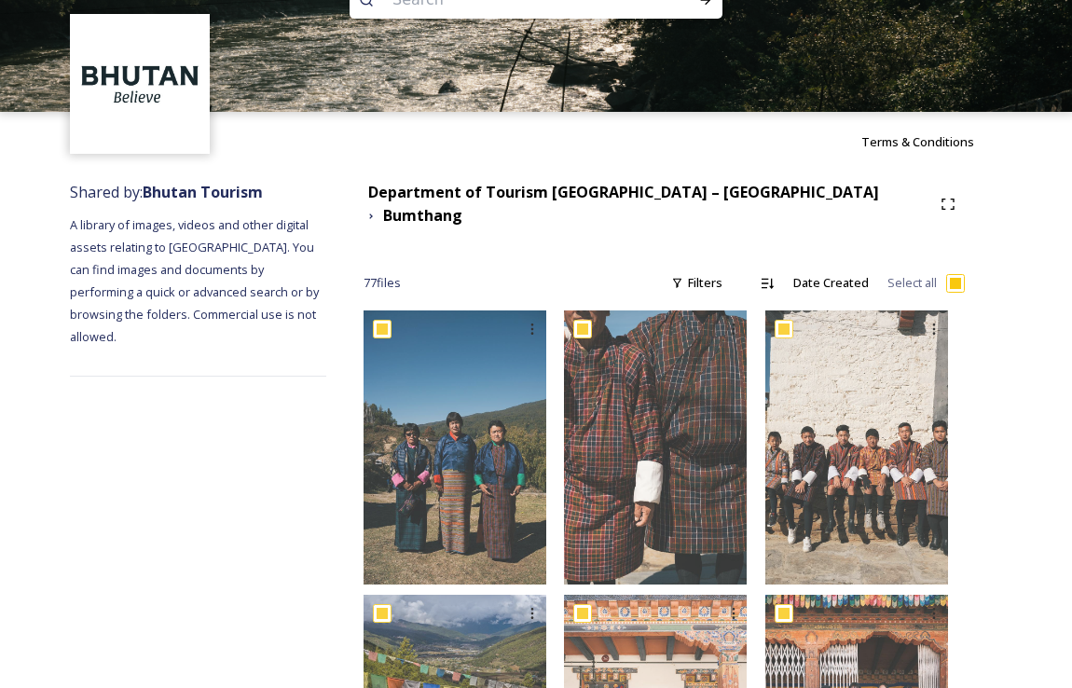
checkbox input "true"
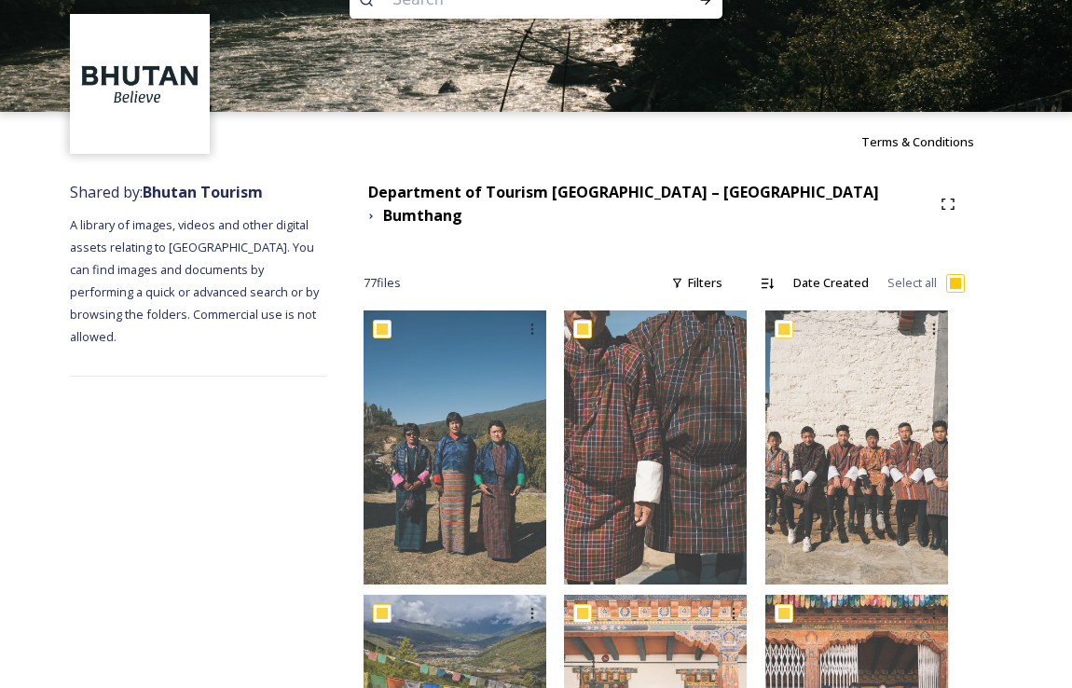
checkbox input "true"
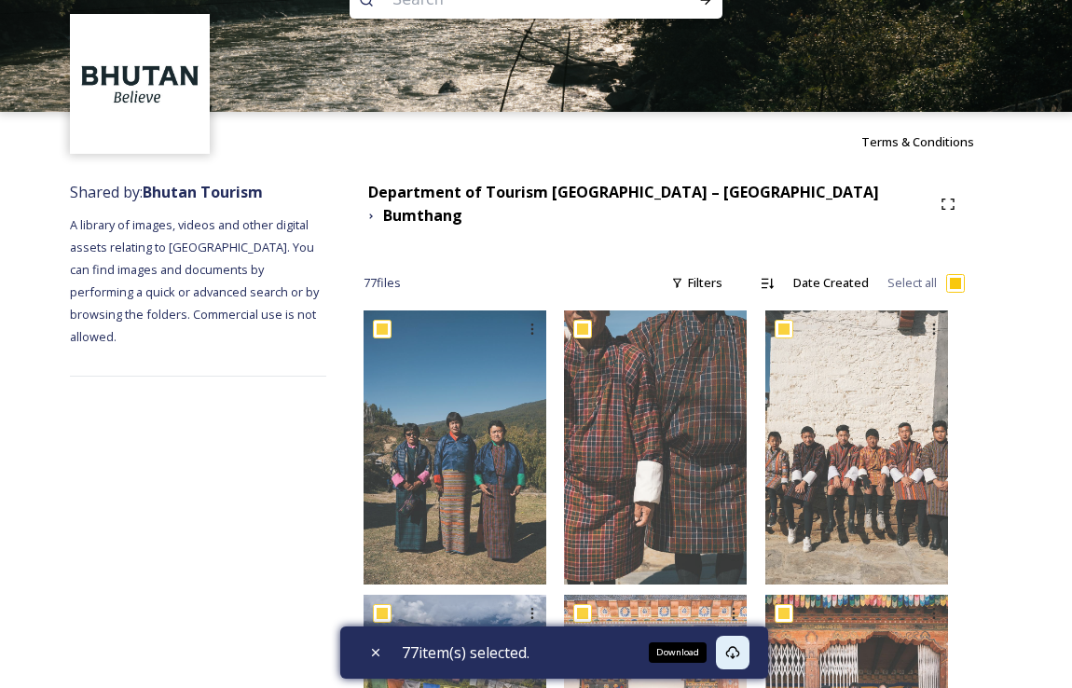
click at [737, 654] on icon at bounding box center [733, 652] width 14 height 13
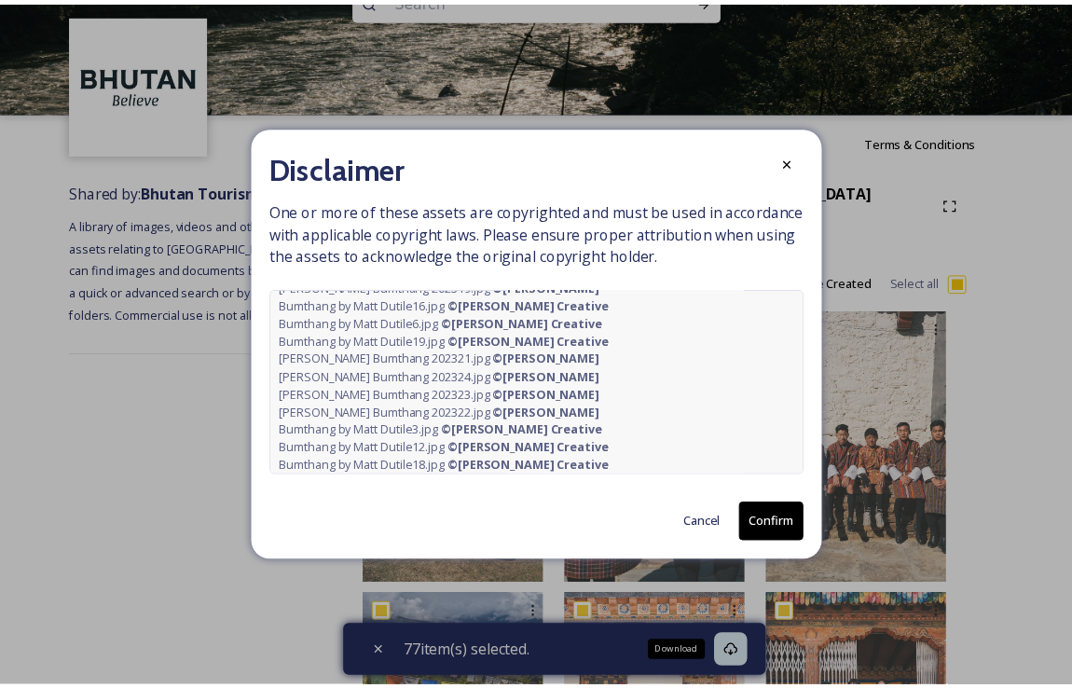
scroll to position [335, 0]
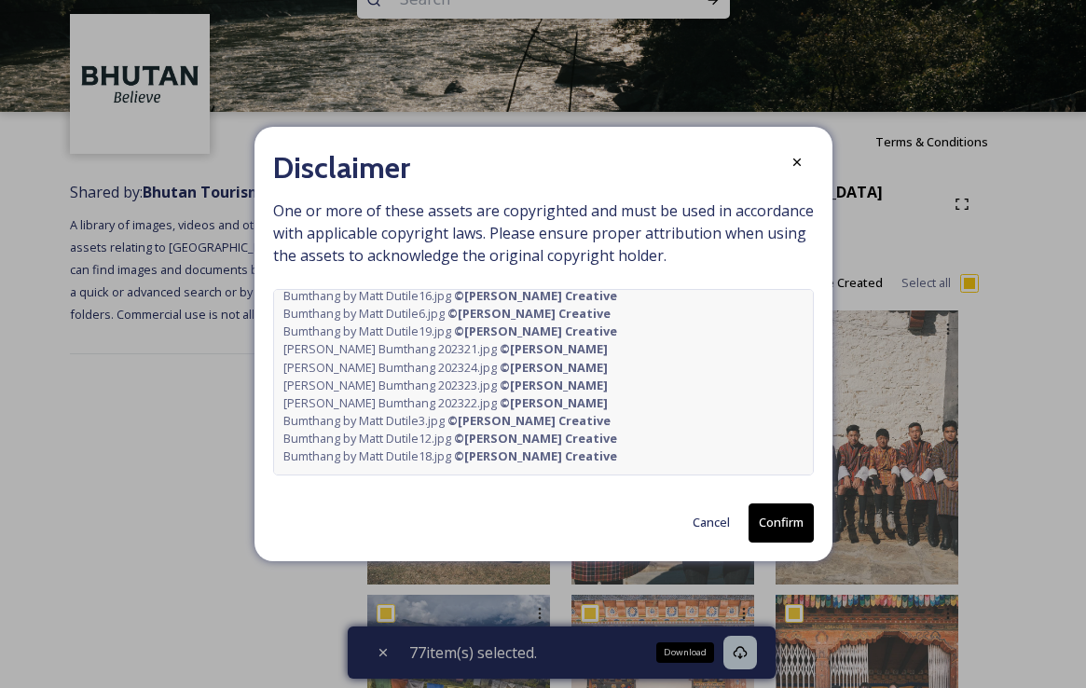
click at [783, 521] on button "Confirm" at bounding box center [780, 522] width 65 height 38
